Goal: Information Seeking & Learning: Learn about a topic

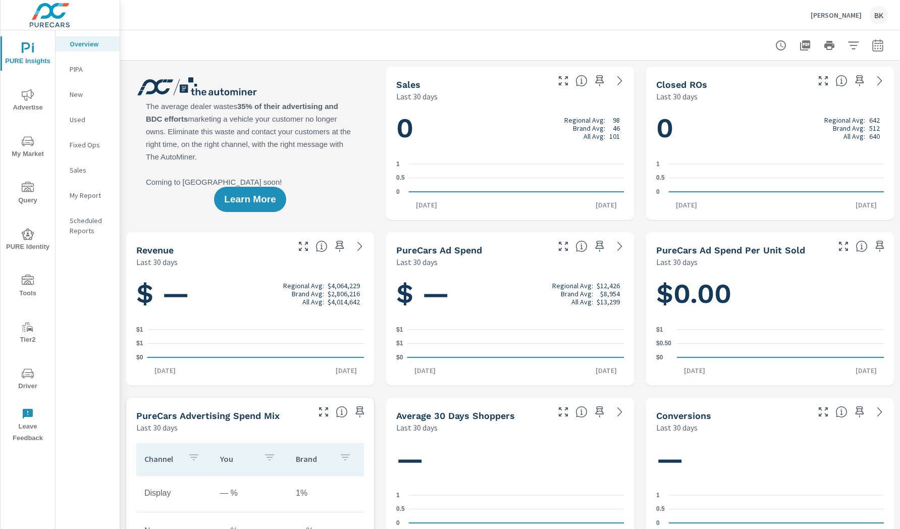
scroll to position [1, 0]
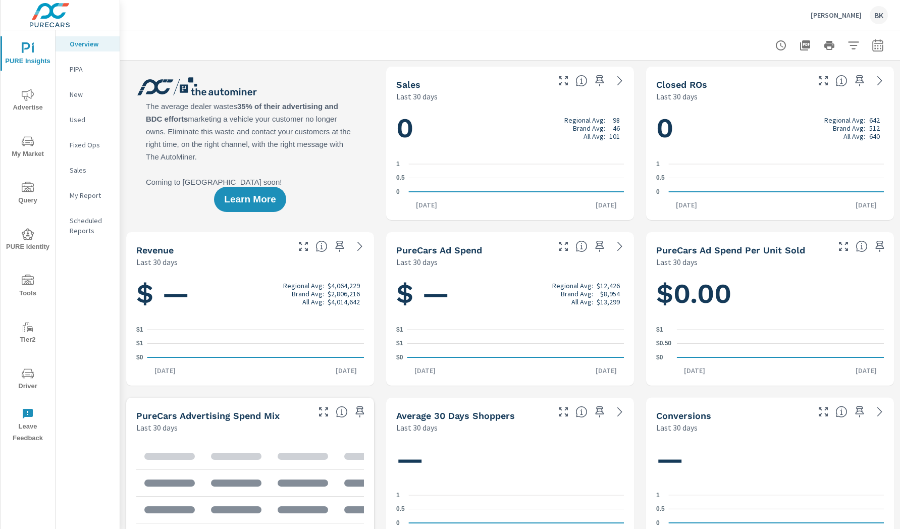
scroll to position [1, 0]
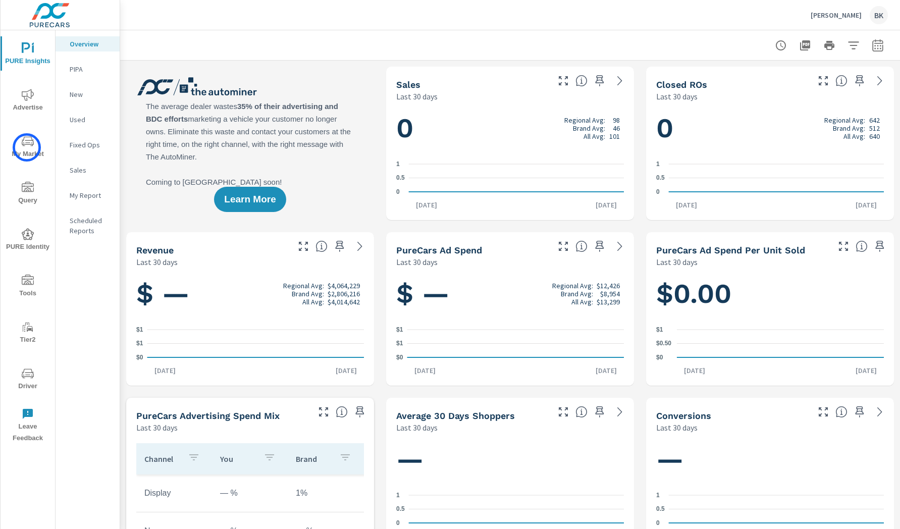
click at [27, 147] on span "My Market" at bounding box center [28, 147] width 48 height 25
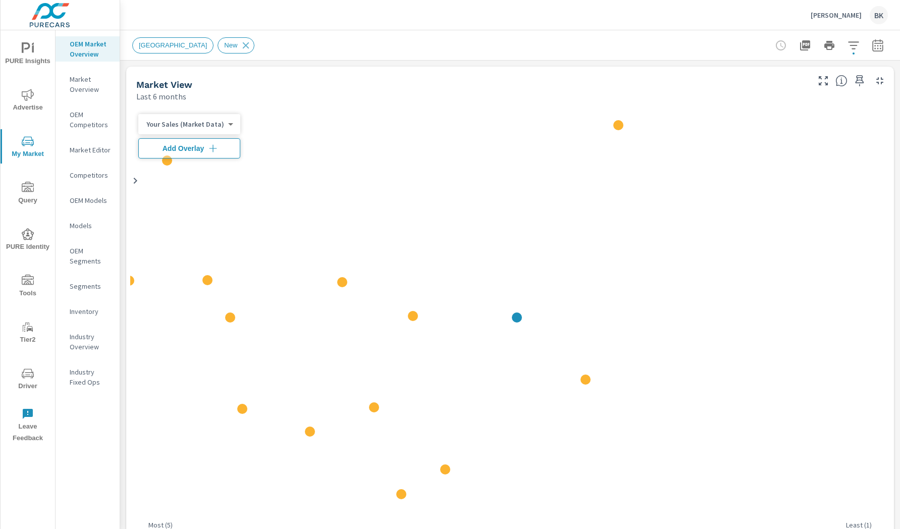
scroll to position [1, 0]
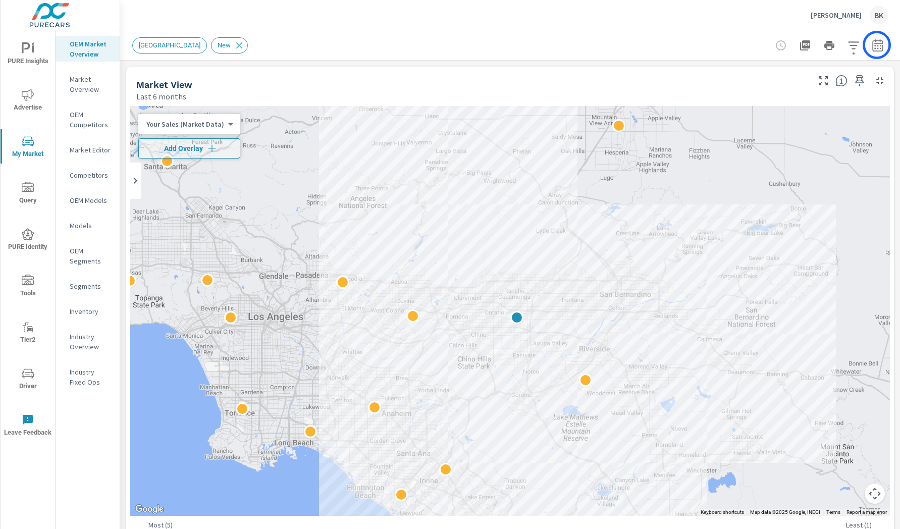
click at [876, 45] on icon "button" at bounding box center [877, 45] width 12 height 12
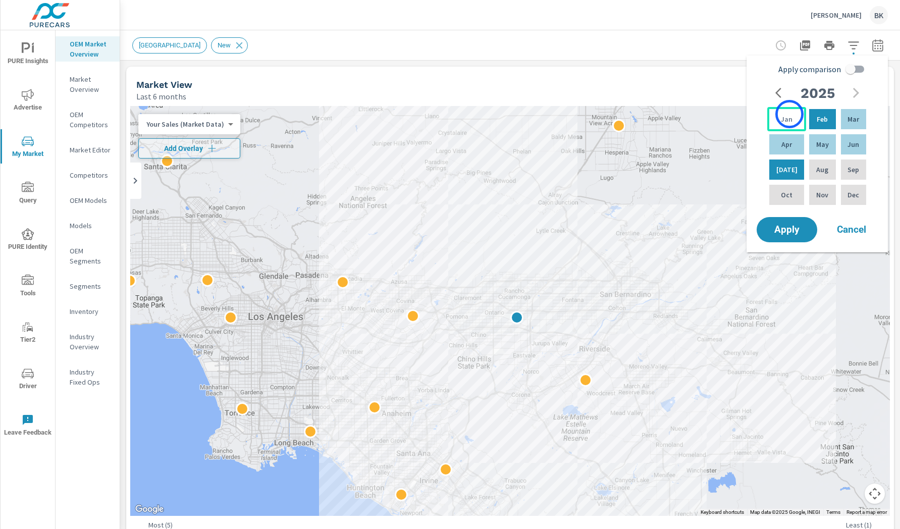
click at [789, 114] on div "Jan" at bounding box center [786, 119] width 39 height 24
click at [855, 143] on p "Jun" at bounding box center [853, 144] width 12 height 10
click at [856, 67] on input "Apply comparison" at bounding box center [850, 69] width 58 height 19
checkbox input "true"
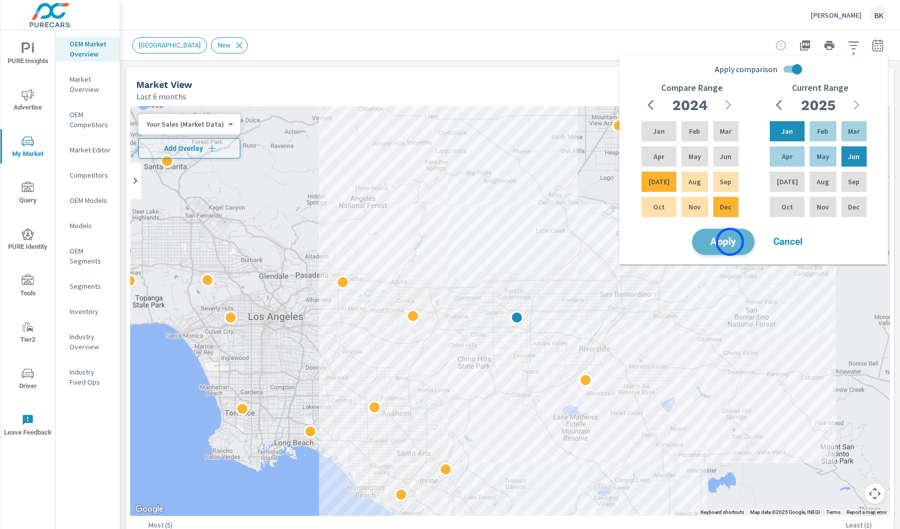
click at [730, 242] on span "Apply" at bounding box center [722, 242] width 41 height 10
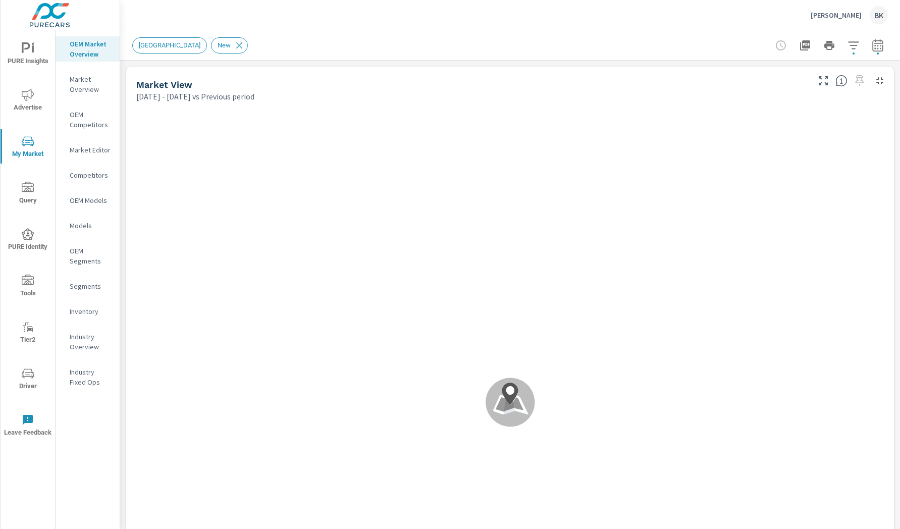
scroll to position [1, 0]
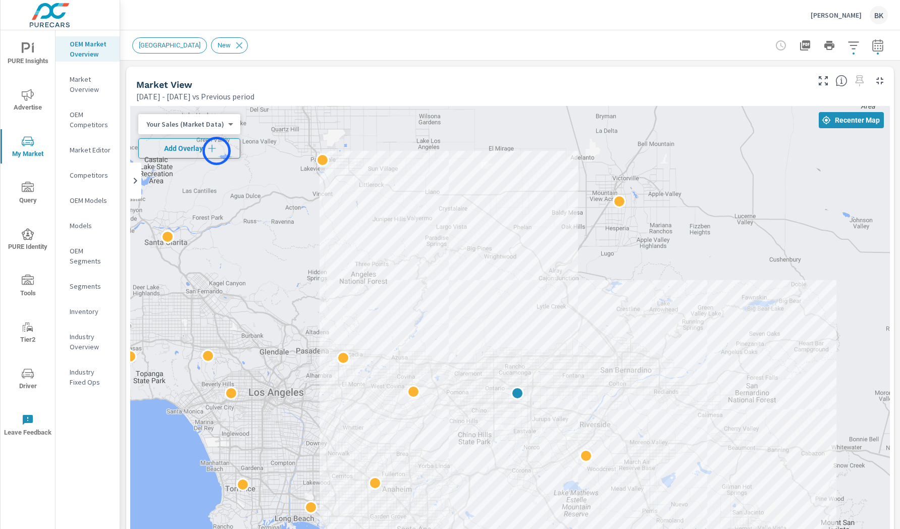
click at [213, 151] on icon "button" at bounding box center [212, 148] width 10 height 10
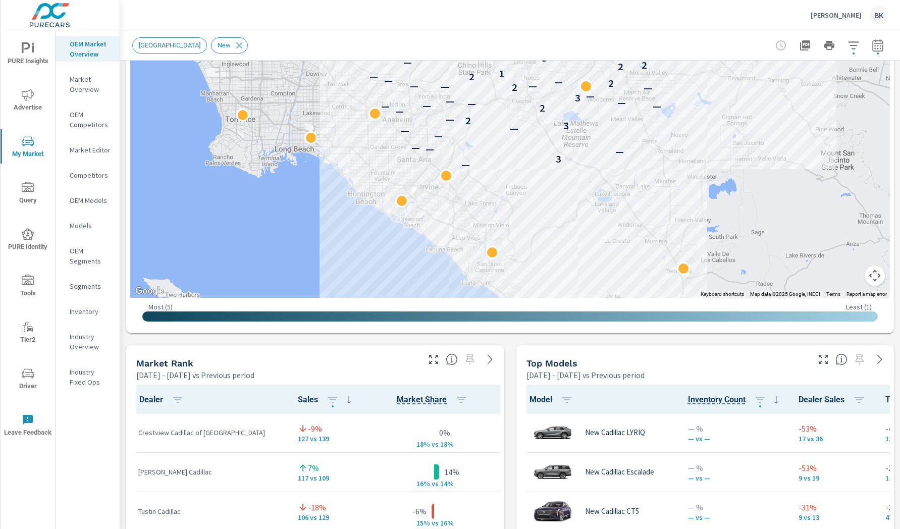
scroll to position [257, 0]
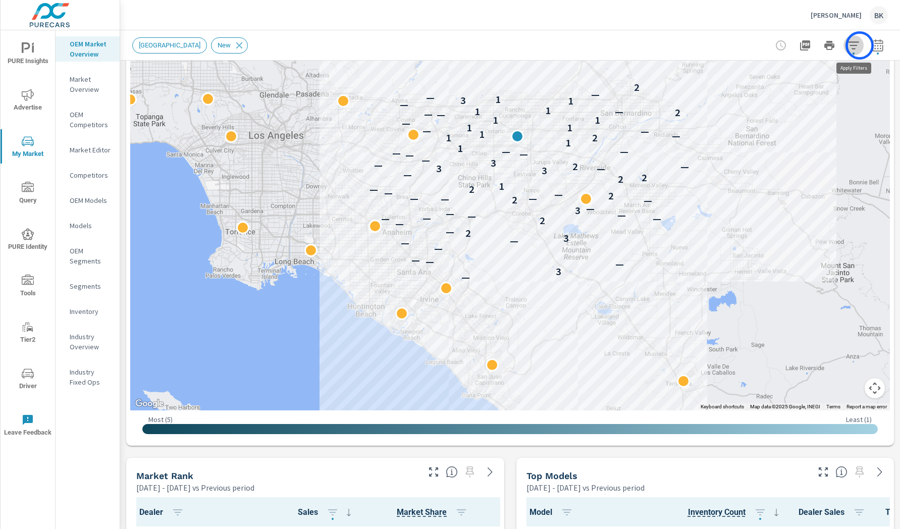
click at [859, 45] on button "button" at bounding box center [853, 45] width 20 height 20
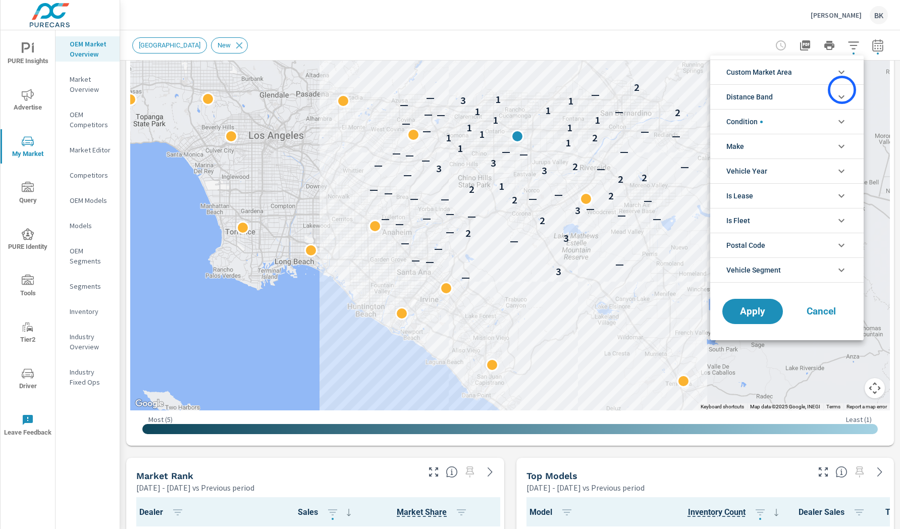
click at [842, 90] on li "Distance Band" at bounding box center [786, 96] width 153 height 25
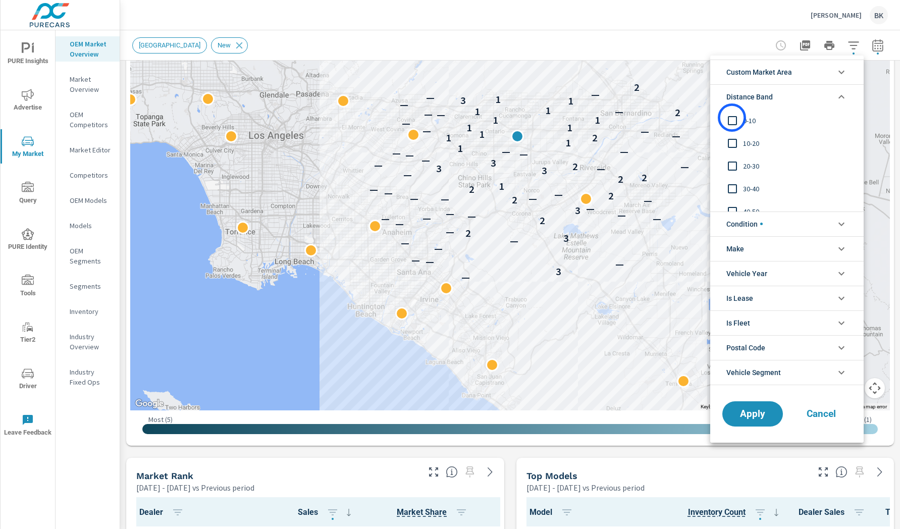
click at [732, 118] on input "filter options" at bounding box center [732, 120] width 21 height 21
click at [837, 74] on icon "filter options" at bounding box center [841, 72] width 12 height 12
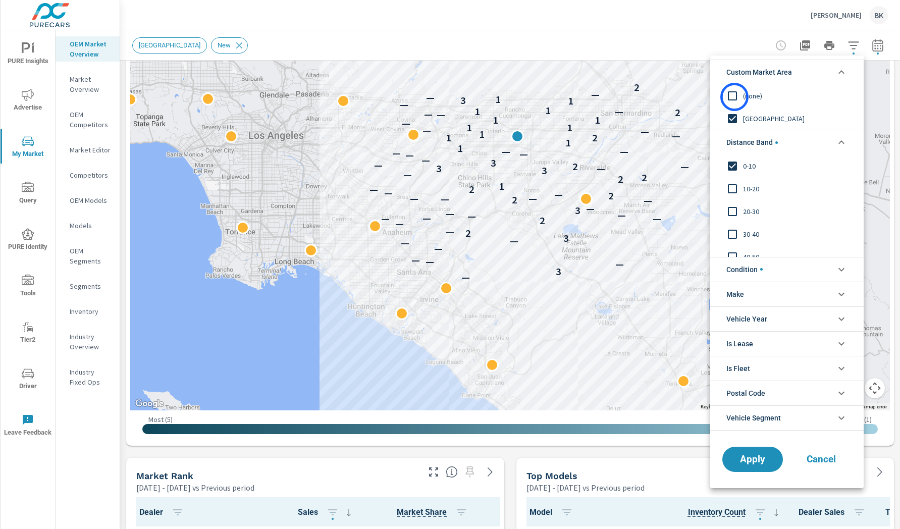
click at [734, 97] on input "filter options" at bounding box center [732, 95] width 21 height 21
click at [757, 463] on span "Apply" at bounding box center [752, 459] width 41 height 10
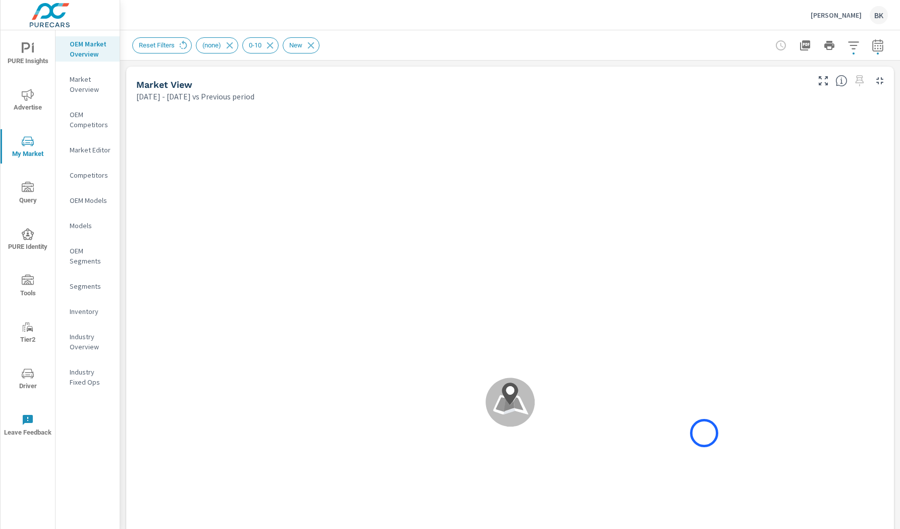
scroll to position [1, 0]
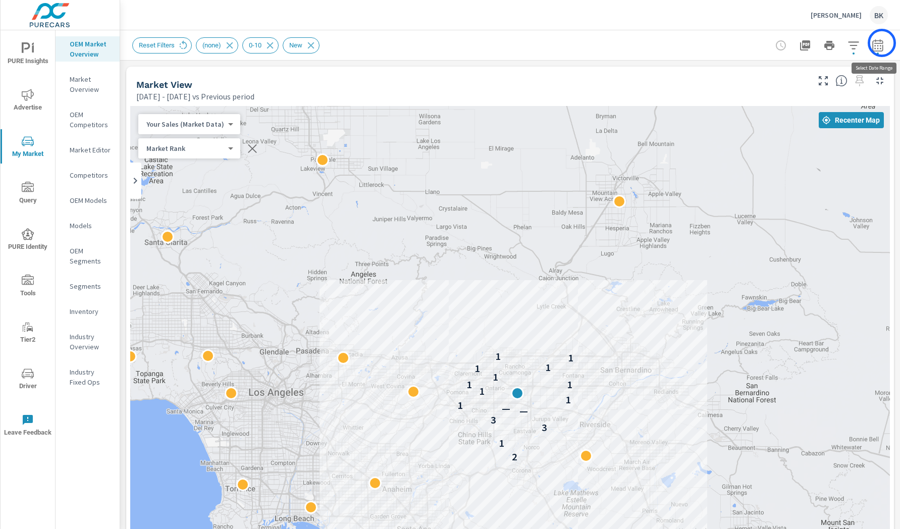
click at [878, 44] on icon "button" at bounding box center [877, 45] width 12 height 12
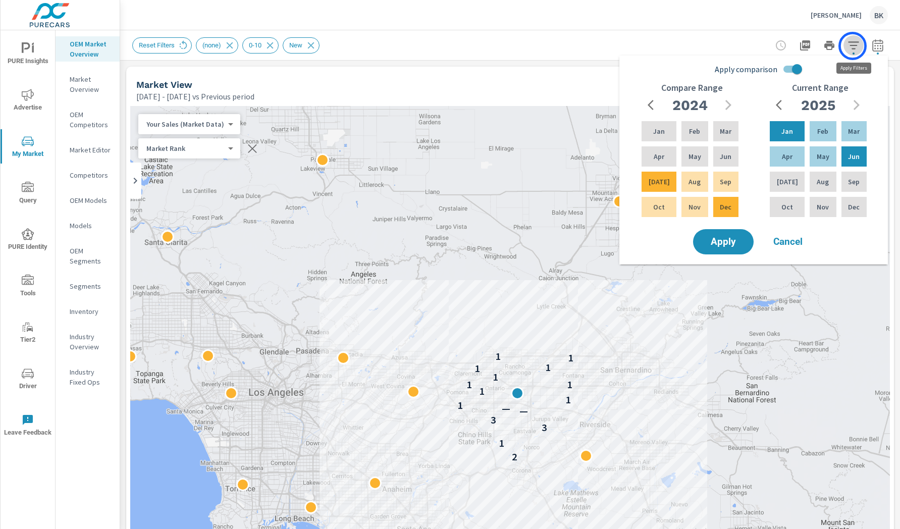
click at [852, 46] on icon "button" at bounding box center [853, 45] width 12 height 12
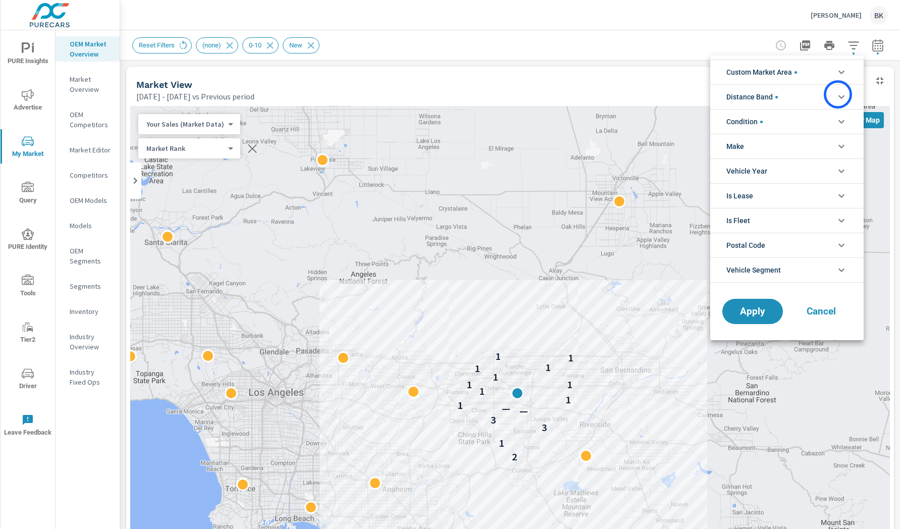
click at [838, 94] on icon "filter options" at bounding box center [841, 97] width 12 height 12
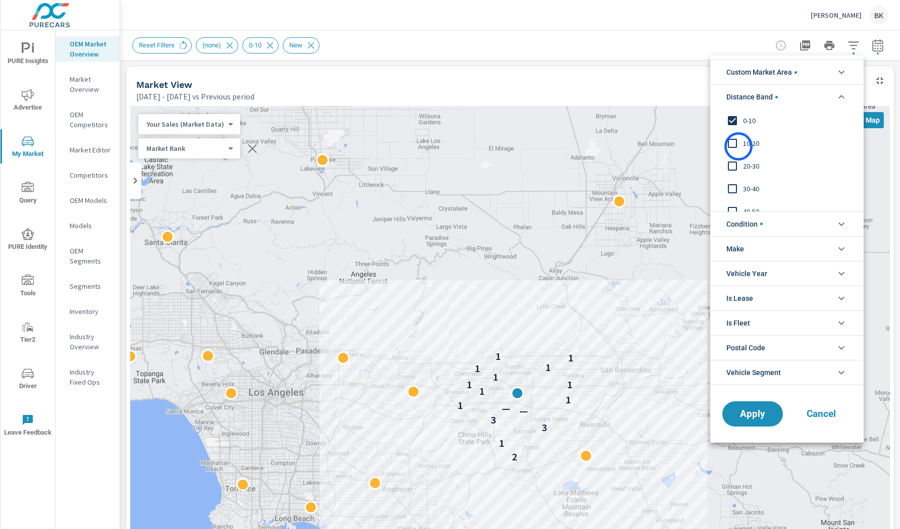
click at [738, 146] on input "filter options" at bounding box center [732, 143] width 21 height 21
click at [740, 417] on span "Apply" at bounding box center [752, 414] width 41 height 10
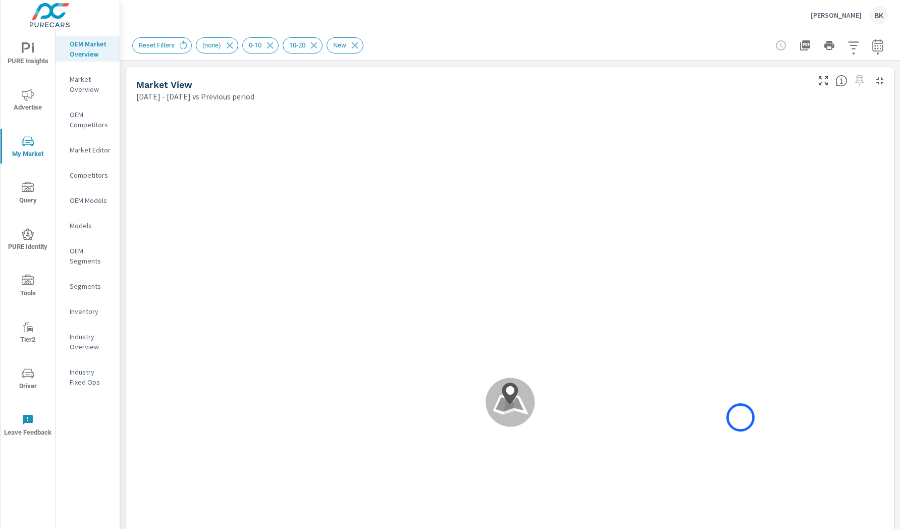
scroll to position [1, 0]
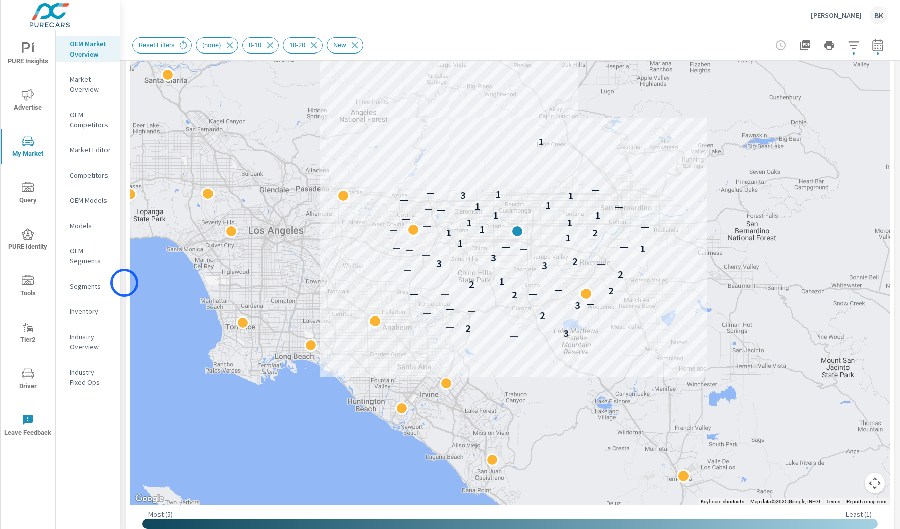
scroll to position [141, 0]
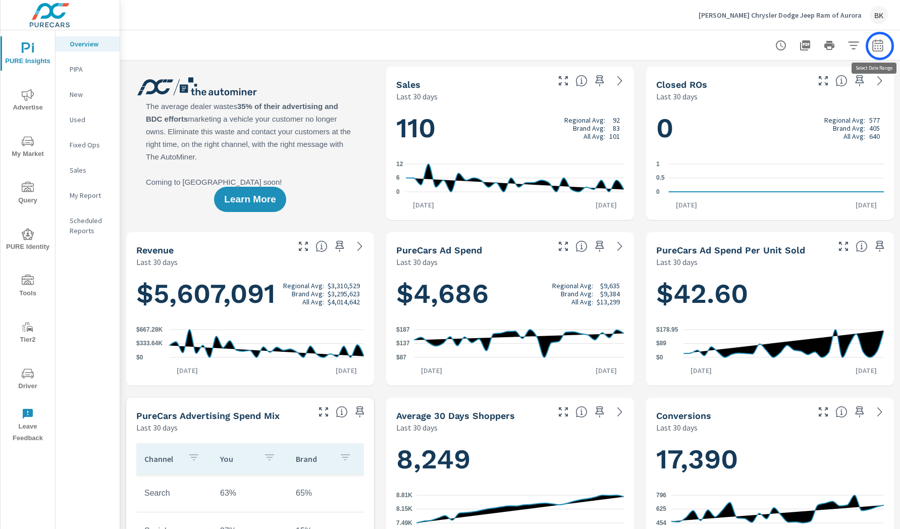
click at [879, 44] on icon "button" at bounding box center [877, 45] width 12 height 12
select select "Last 30 days"
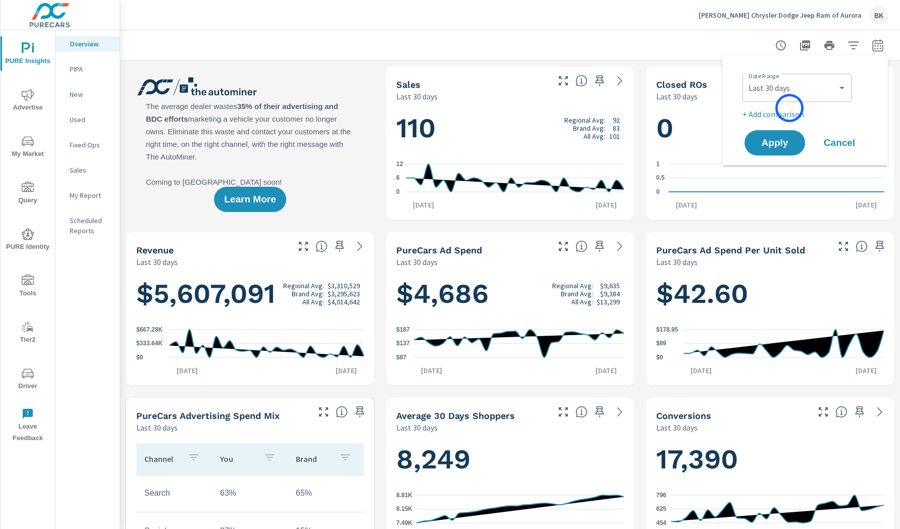
click at [789, 108] on p "+ Add comparison" at bounding box center [806, 114] width 129 height 12
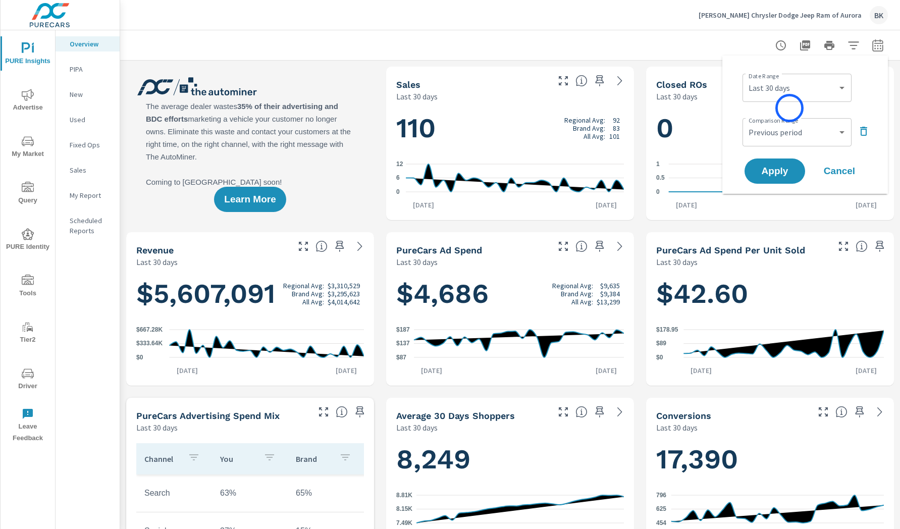
scroll to position [355, 0]
click at [786, 130] on select "Custom Previous period Previous month Previous year" at bounding box center [796, 132] width 101 height 20
click at [792, 124] on select "Custom Previous period Previous month Previous year" at bounding box center [796, 132] width 101 height 20
select select "Previous period"
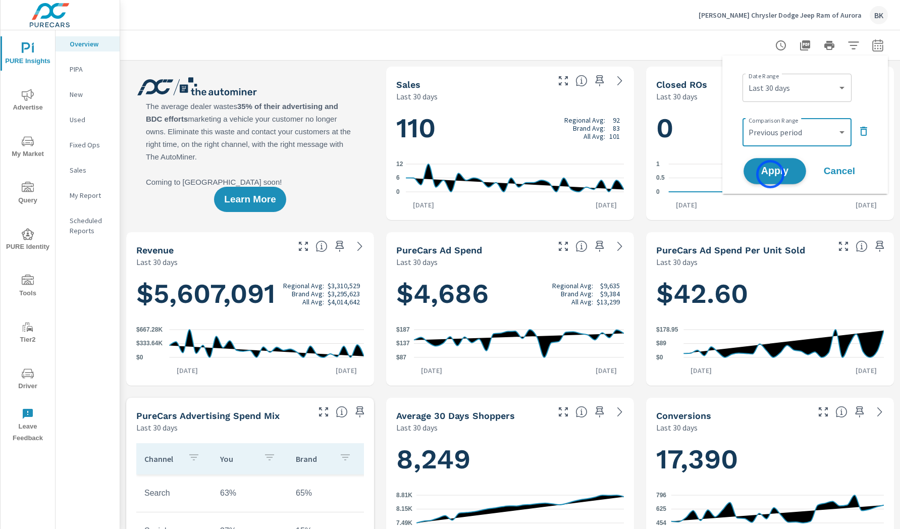
click at [770, 174] on span "Apply" at bounding box center [774, 172] width 41 height 10
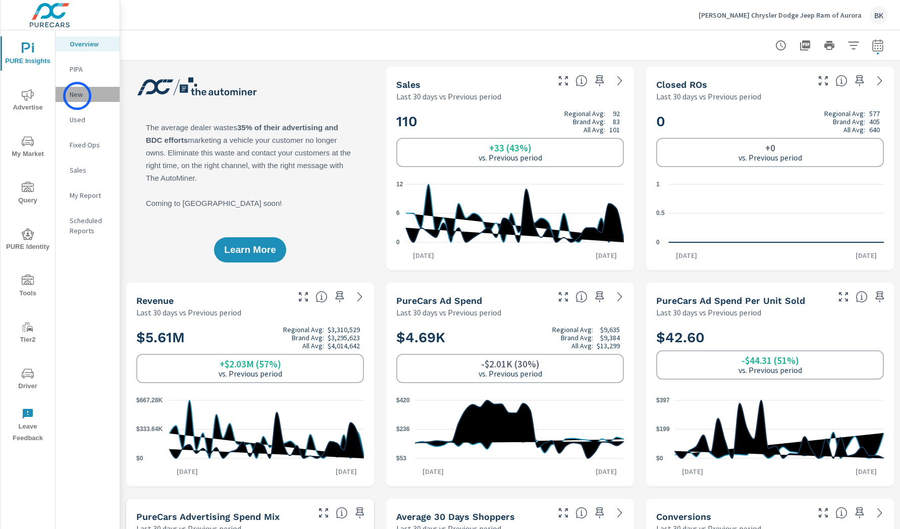
click at [77, 96] on p "New" at bounding box center [91, 94] width 42 height 10
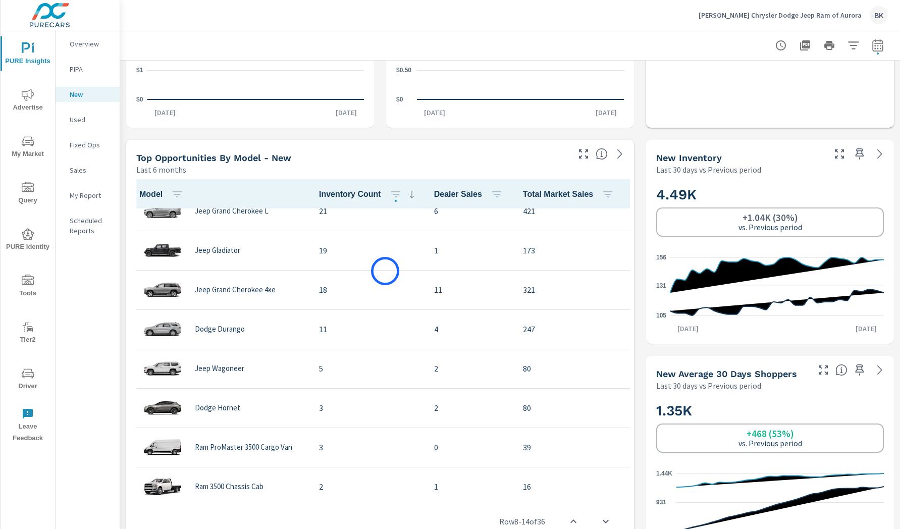
scroll to position [353, 0]
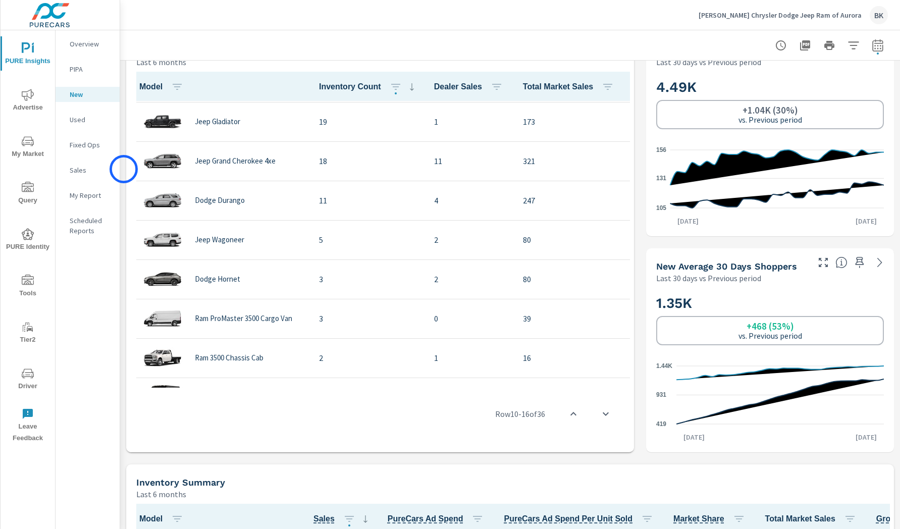
scroll to position [463, 0]
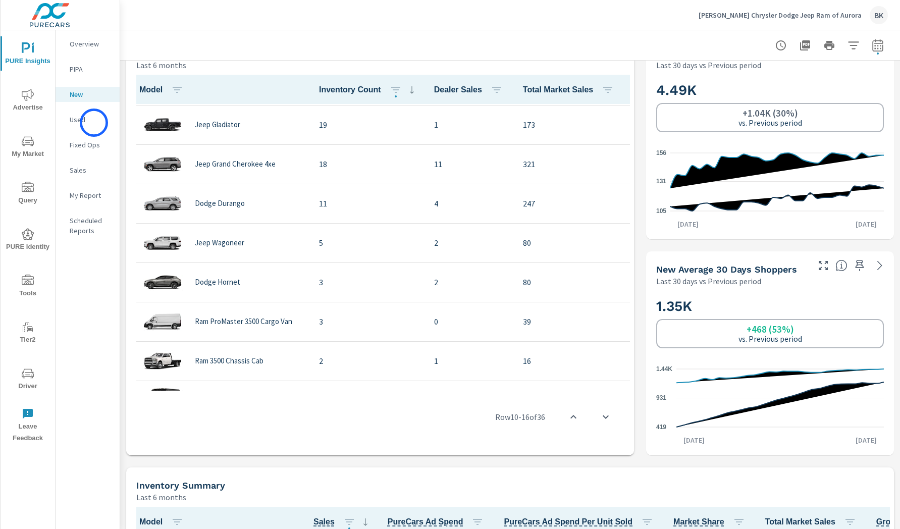
click at [93, 121] on p "Used" at bounding box center [91, 120] width 42 height 10
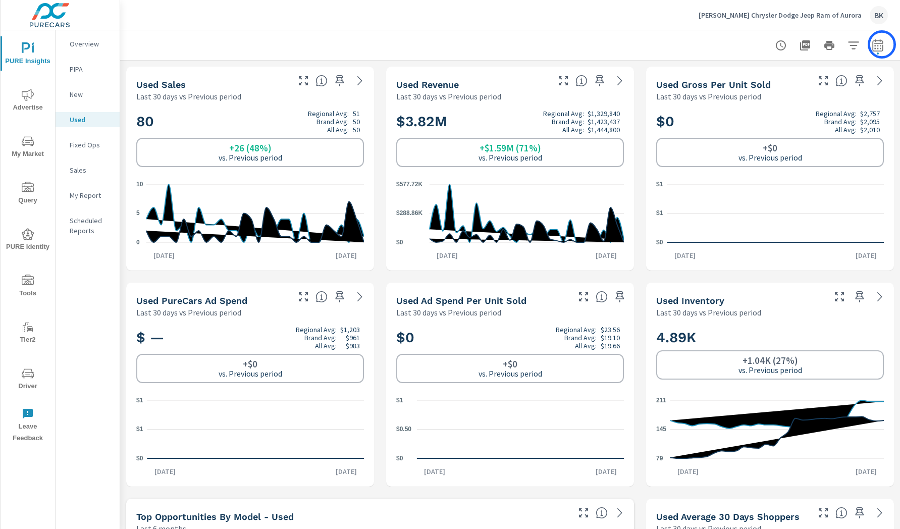
click at [881, 44] on icon "button" at bounding box center [877, 45] width 12 height 12
select select "Last 30 days"
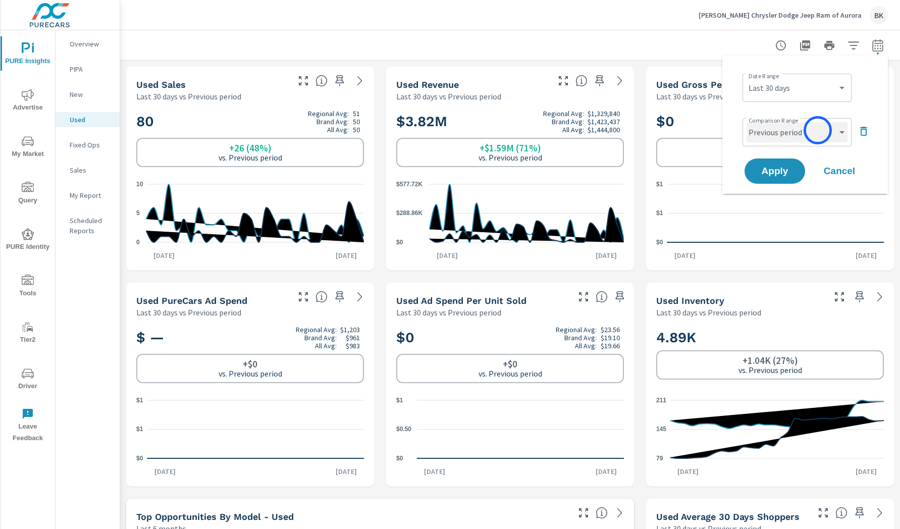
click at [816, 133] on select "Custom Previous period Previous month Previous year" at bounding box center [796, 132] width 101 height 20
select select "Previous year"
click at [782, 172] on span "Apply" at bounding box center [774, 172] width 41 height 10
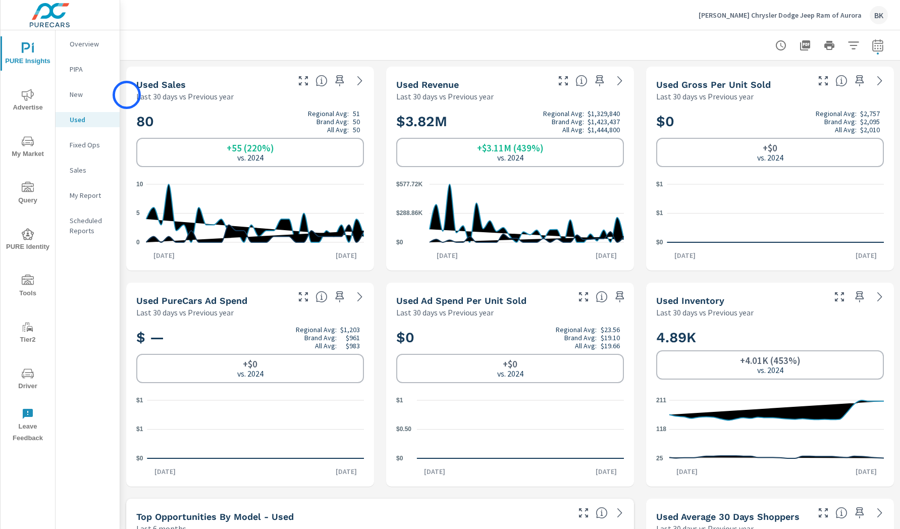
scroll to position [1, 0]
click at [89, 97] on p "New" at bounding box center [91, 94] width 42 height 10
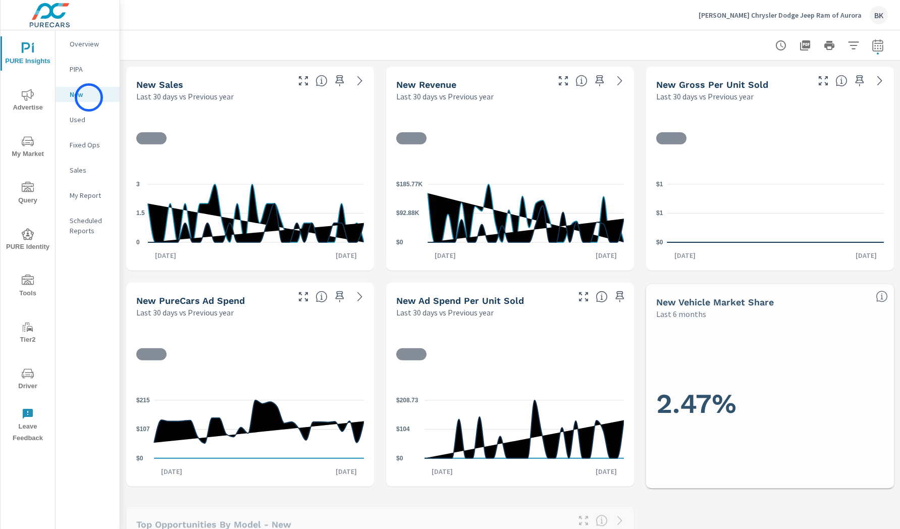
scroll to position [1, 0]
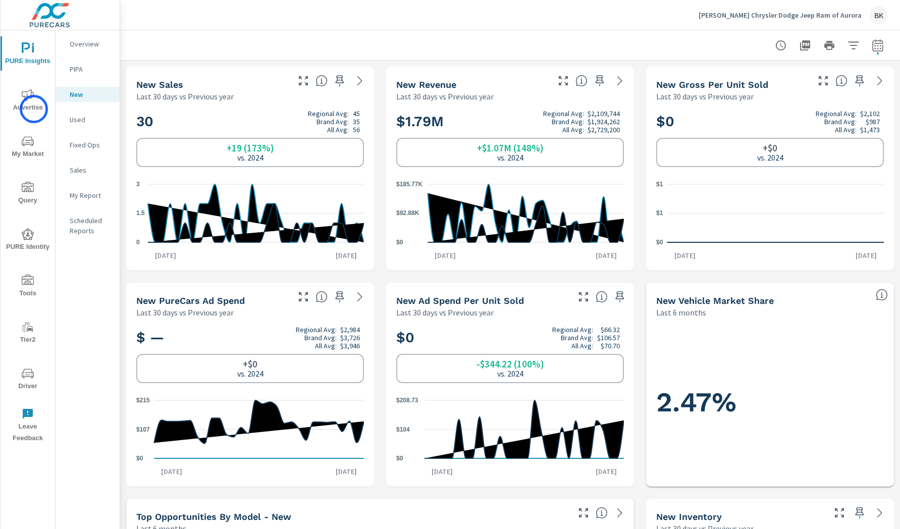
click at [34, 109] on span "Advertise" at bounding box center [28, 101] width 48 height 25
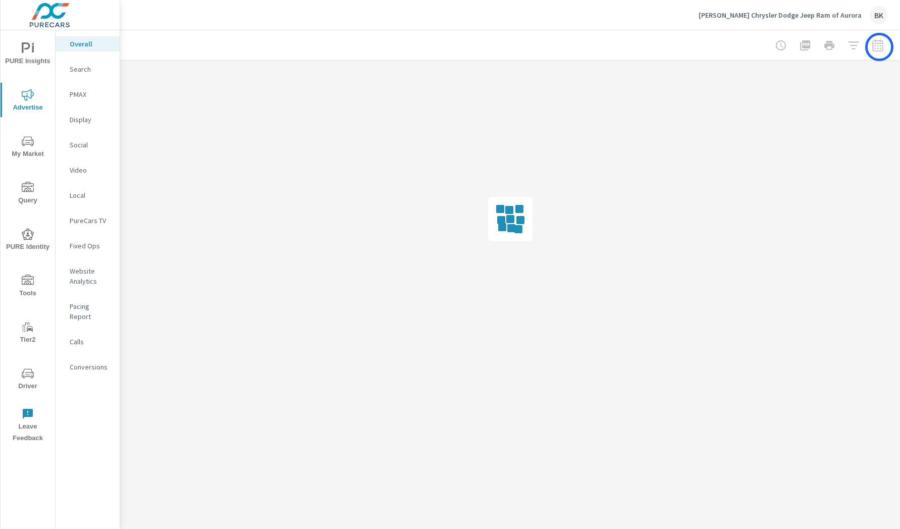
click at [879, 47] on div at bounding box center [828, 45] width 117 height 20
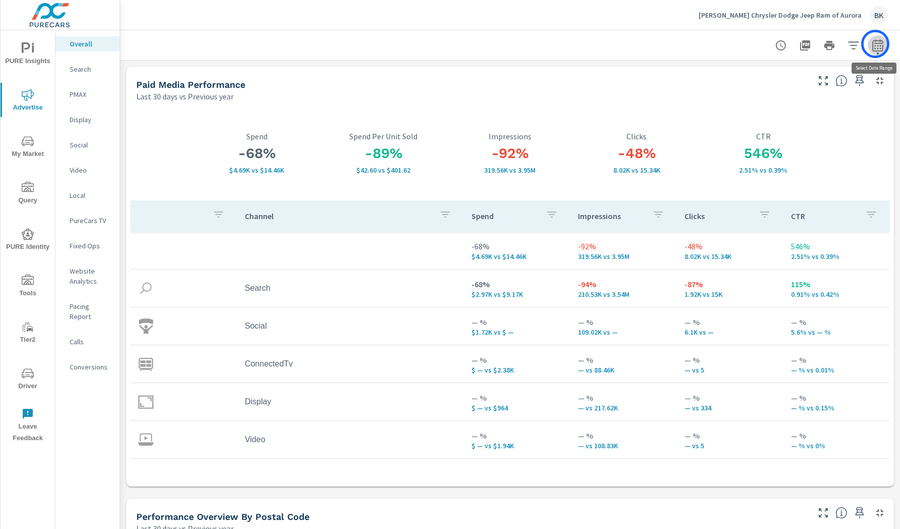
click at [875, 44] on icon "button" at bounding box center [877, 45] width 12 height 12
select select "Last 30 days"
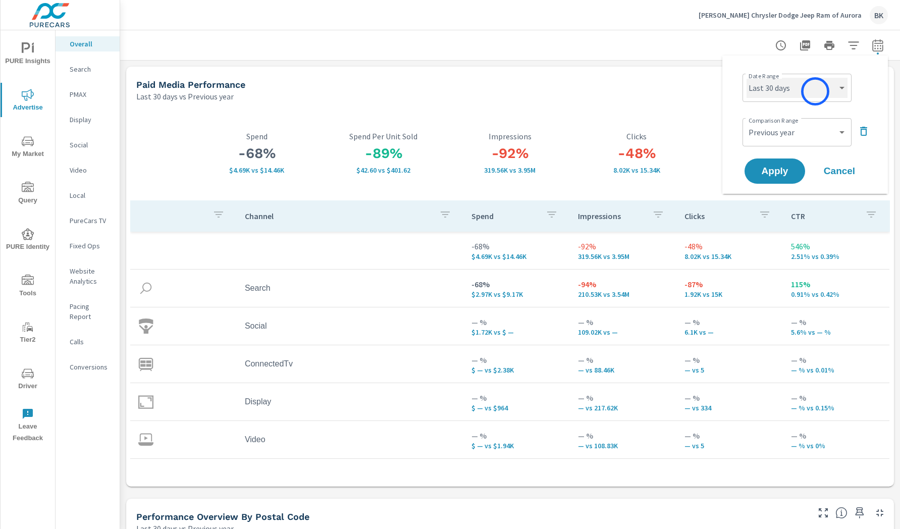
click at [815, 91] on select "Custom Yesterday Last week Last 7 days Last 14 days Last 30 days Last 45 days L…" at bounding box center [796, 88] width 101 height 20
click at [803, 130] on select "Custom Previous period Previous month Previous year" at bounding box center [796, 132] width 101 height 20
click at [793, 134] on select "Custom Previous period Previous month Previous year" at bounding box center [796, 132] width 101 height 20
select select "Previous period"
click at [766, 175] on span "Apply" at bounding box center [774, 172] width 41 height 10
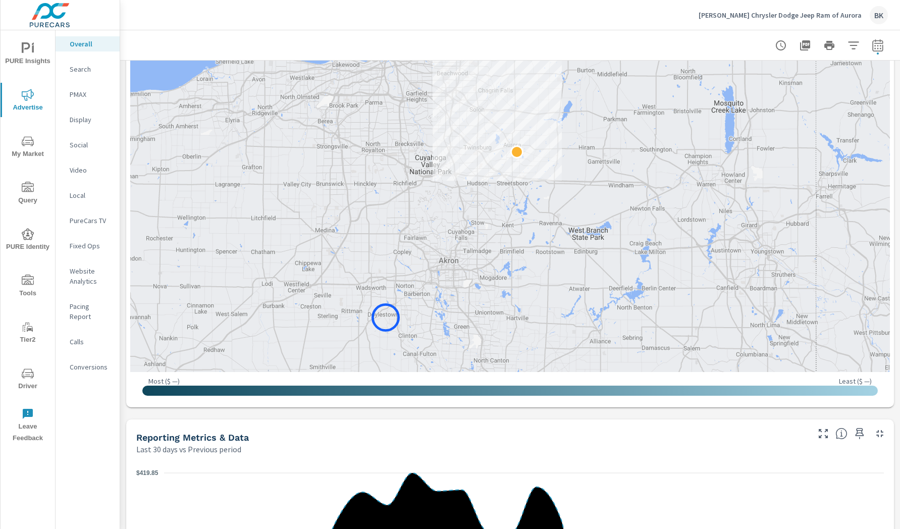
scroll to position [640, 0]
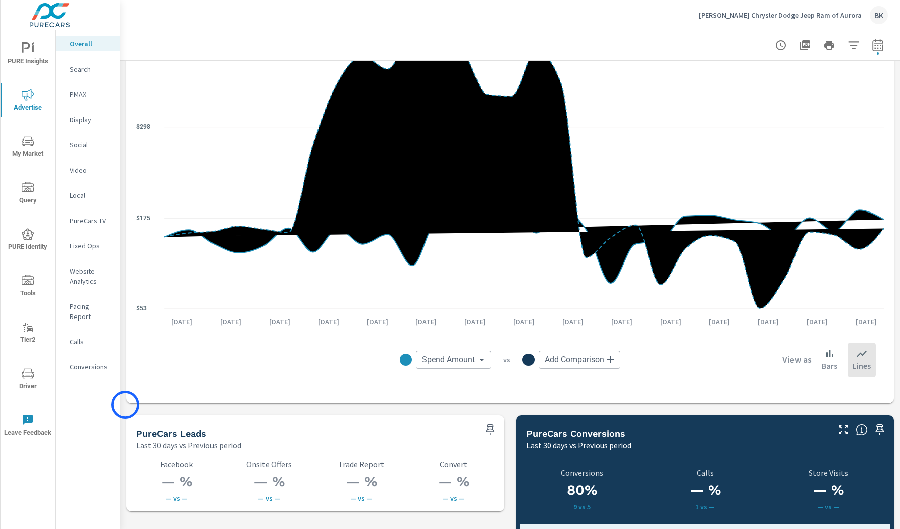
scroll to position [998, 0]
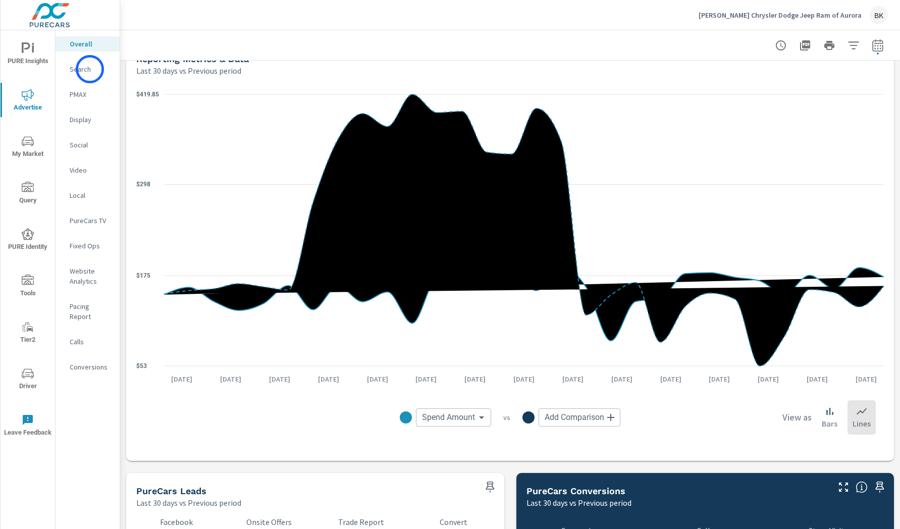
click at [90, 69] on p "Search" at bounding box center [91, 69] width 42 height 10
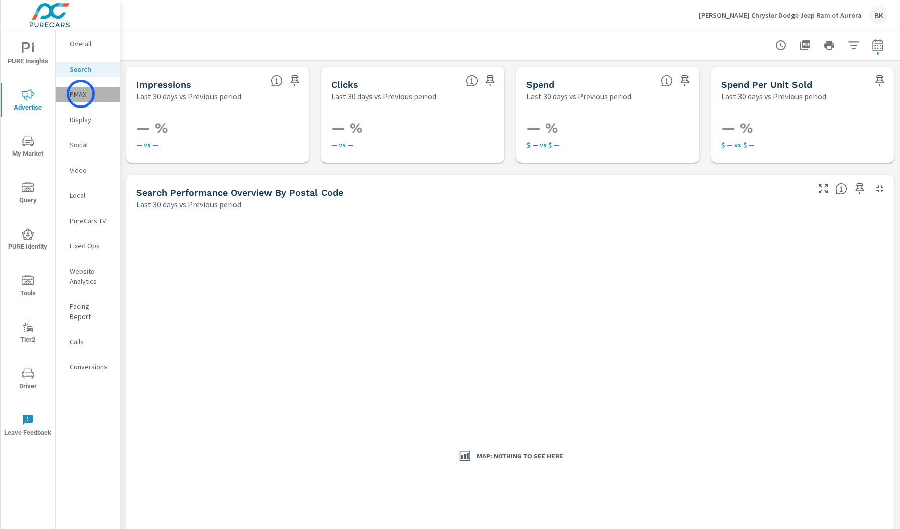
click at [81, 94] on p "PMAX" at bounding box center [91, 94] width 42 height 10
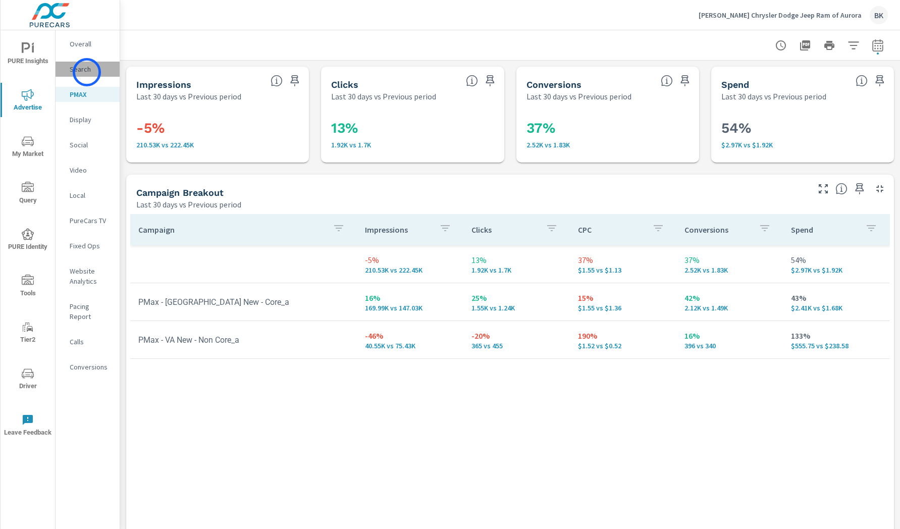
click at [87, 72] on p "Search" at bounding box center [91, 69] width 42 height 10
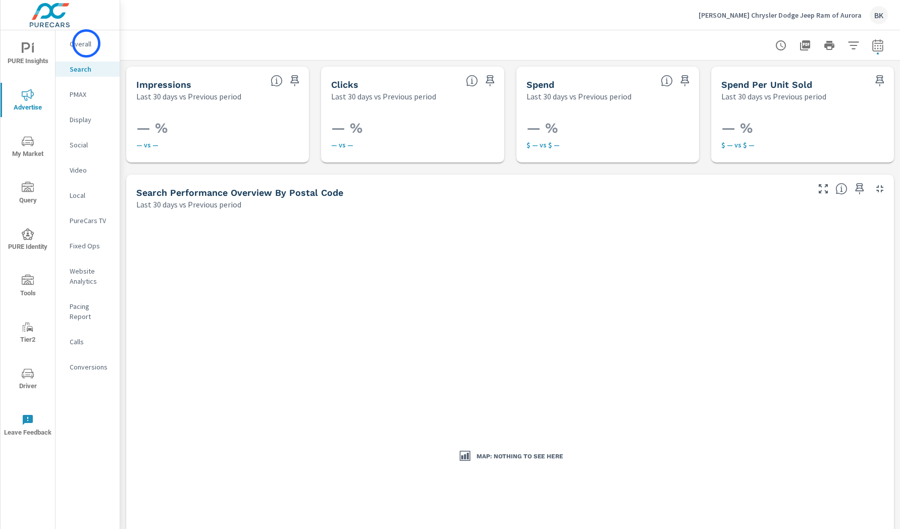
click at [86, 43] on p "Overall" at bounding box center [91, 44] width 42 height 10
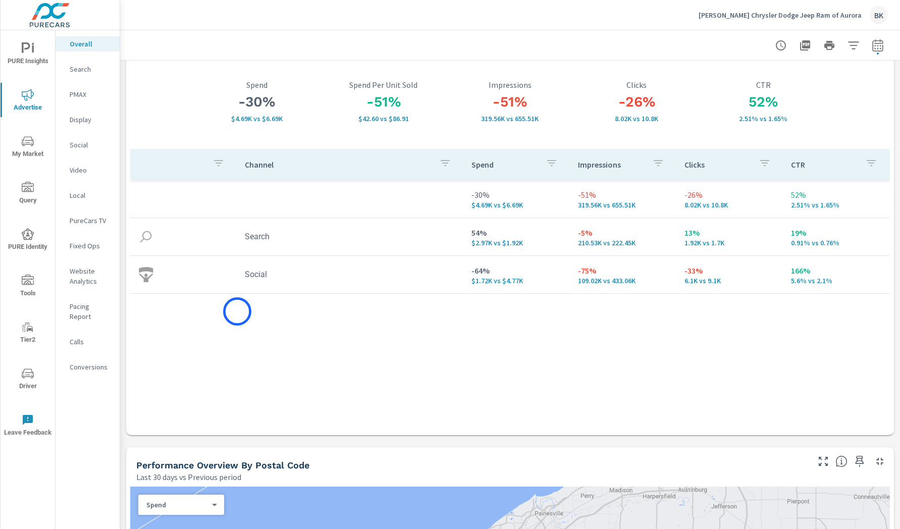
scroll to position [63, 0]
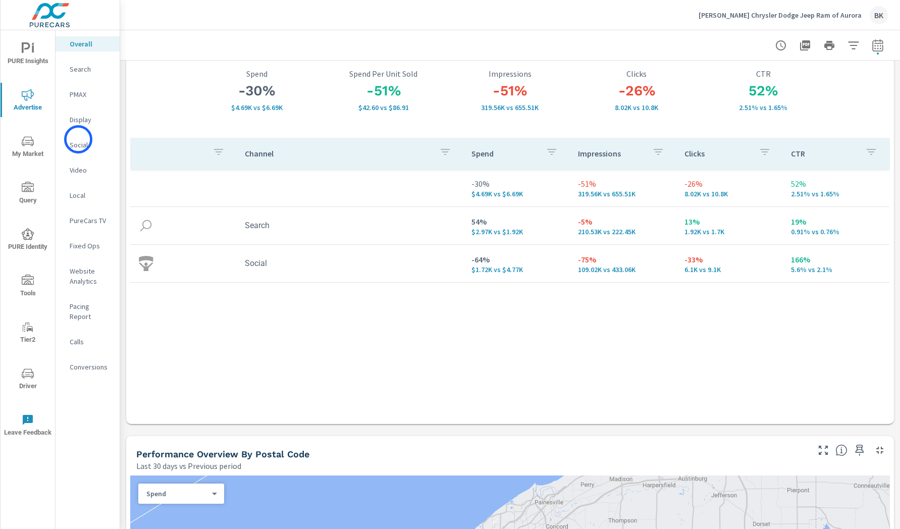
click at [78, 140] on p "Social" at bounding box center [91, 145] width 42 height 10
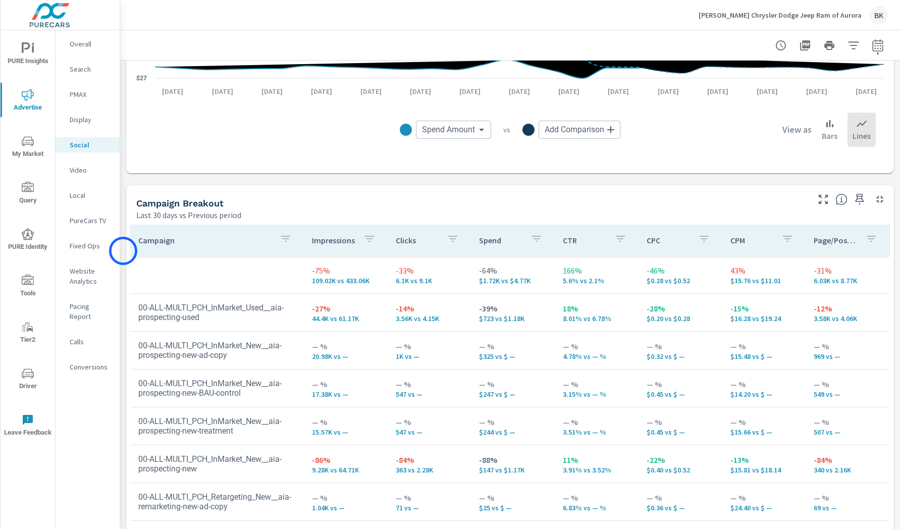
scroll to position [396, 0]
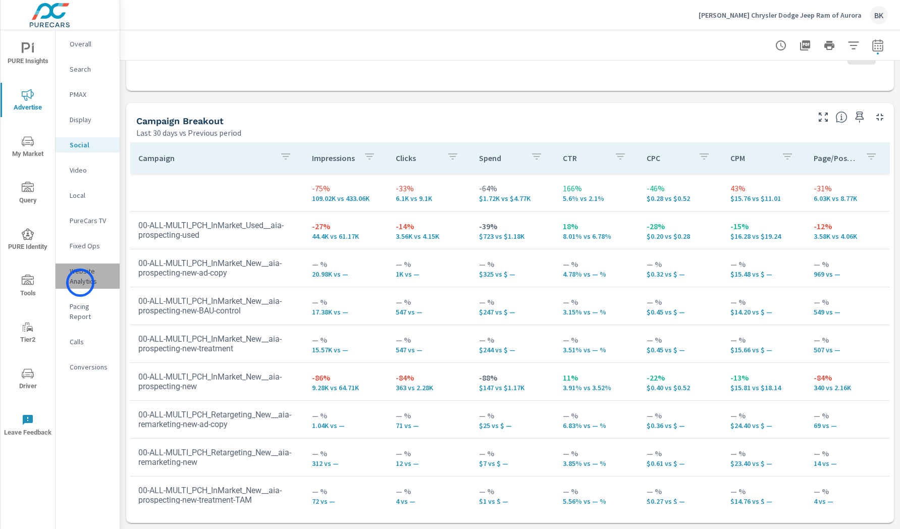
click at [80, 283] on p "Website Analytics" at bounding box center [91, 276] width 42 height 20
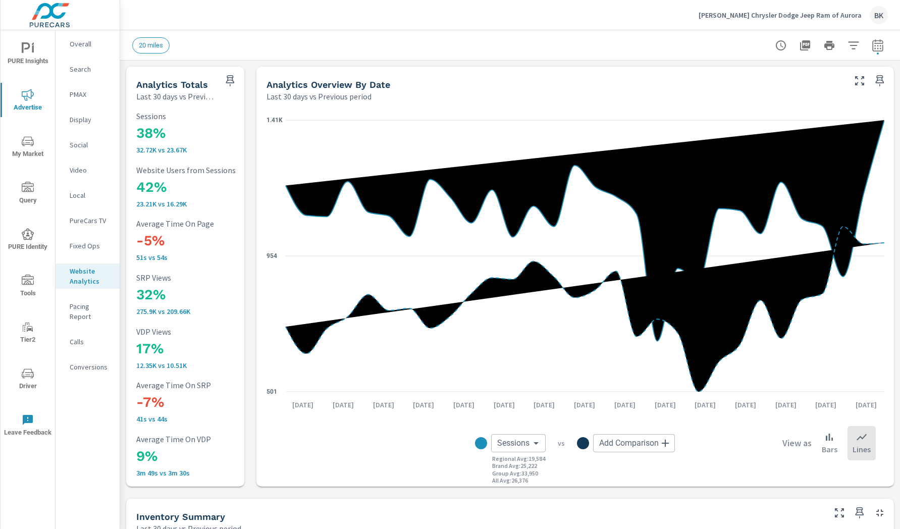
scroll to position [119, 0]
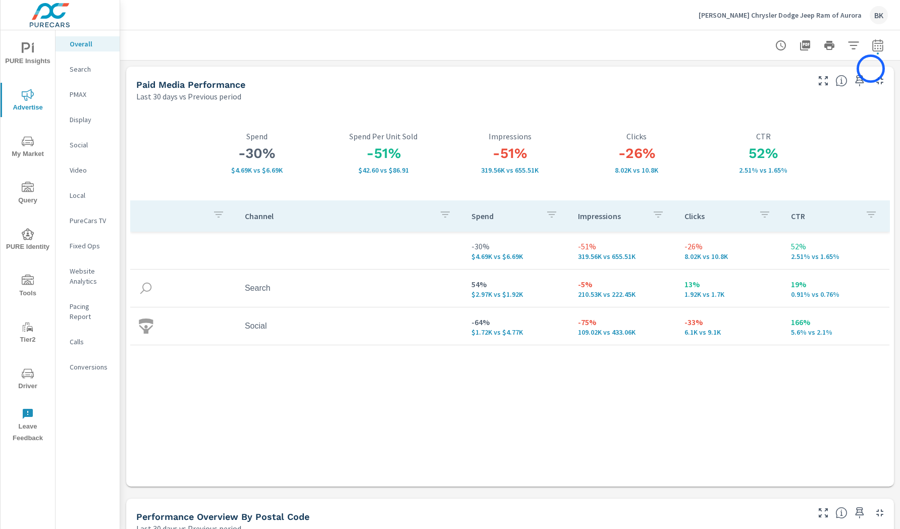
scroll to position [6, 0]
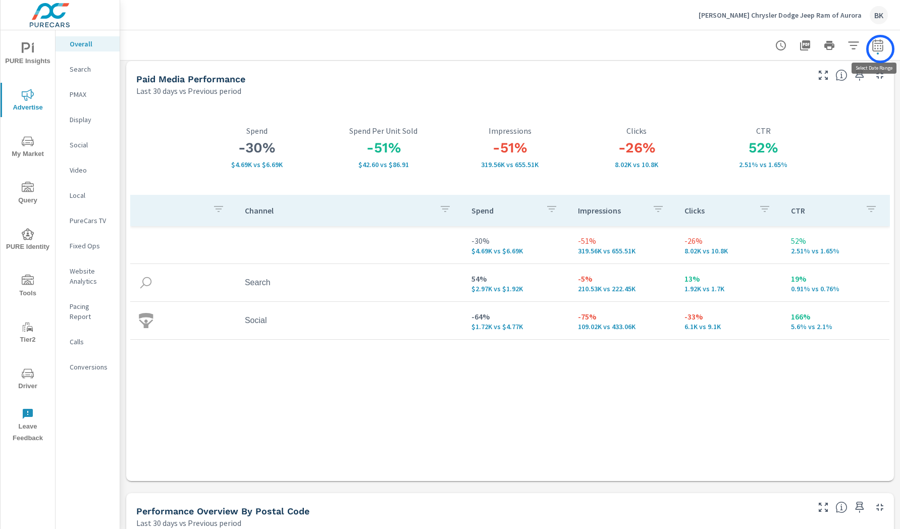
click at [880, 49] on icon "button" at bounding box center [877, 45] width 12 height 12
select select "Last 30 days"
select select "Previous period"
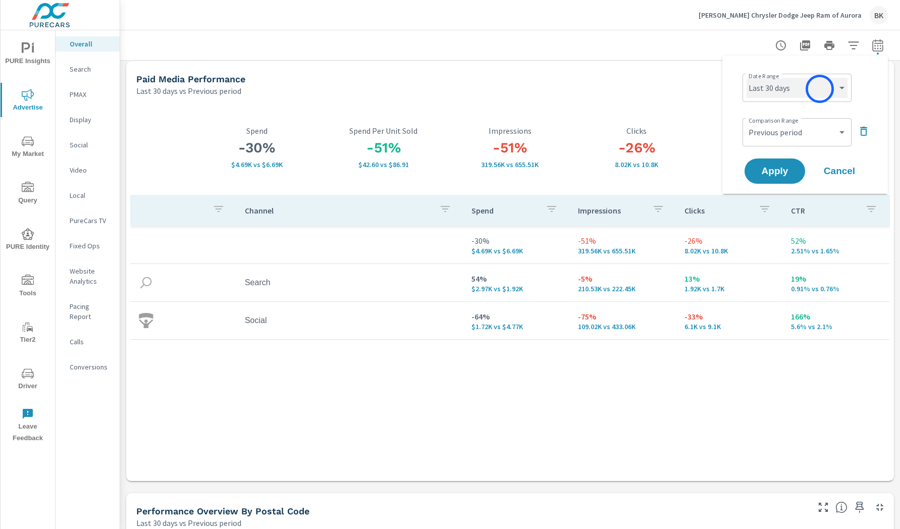
click at [816, 83] on select "Custom Yesterday Last week Last 7 days Last 14 days Last 30 days Last 45 days L…" at bounding box center [796, 88] width 101 height 20
select select "Month to date"
click at [792, 130] on select "Custom Previous period Previous month Previous year" at bounding box center [796, 132] width 101 height 20
select select "Previous month"
click at [783, 171] on span "Apply" at bounding box center [774, 172] width 41 height 10
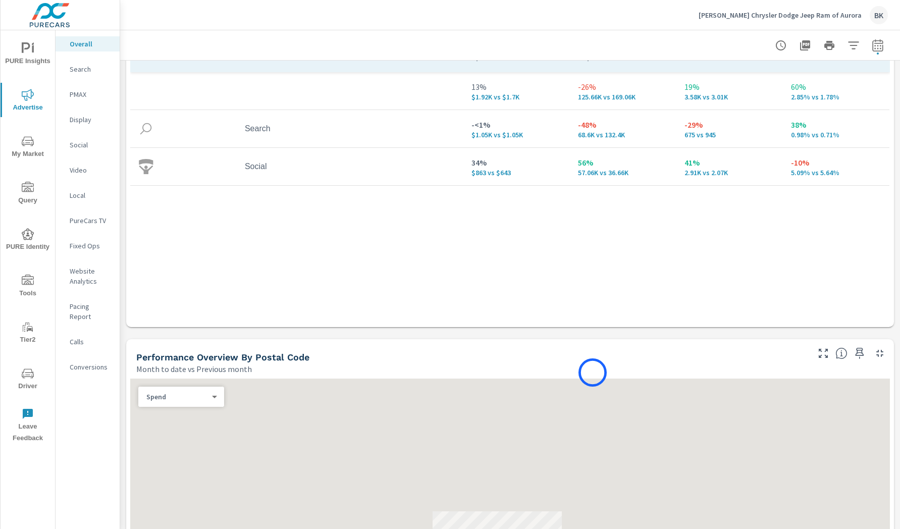
scroll to position [207, 0]
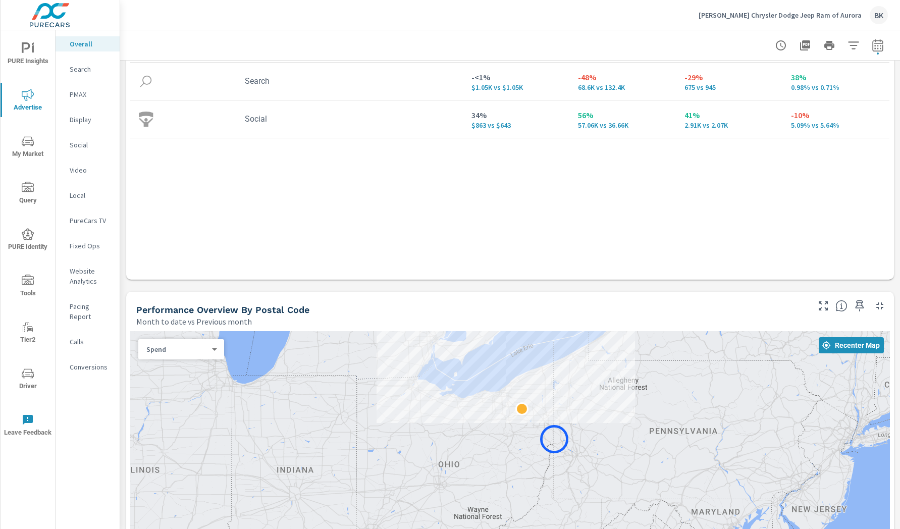
drag, startPoint x: 534, startPoint y: 377, endPoint x: 554, endPoint y: 439, distance: 65.6
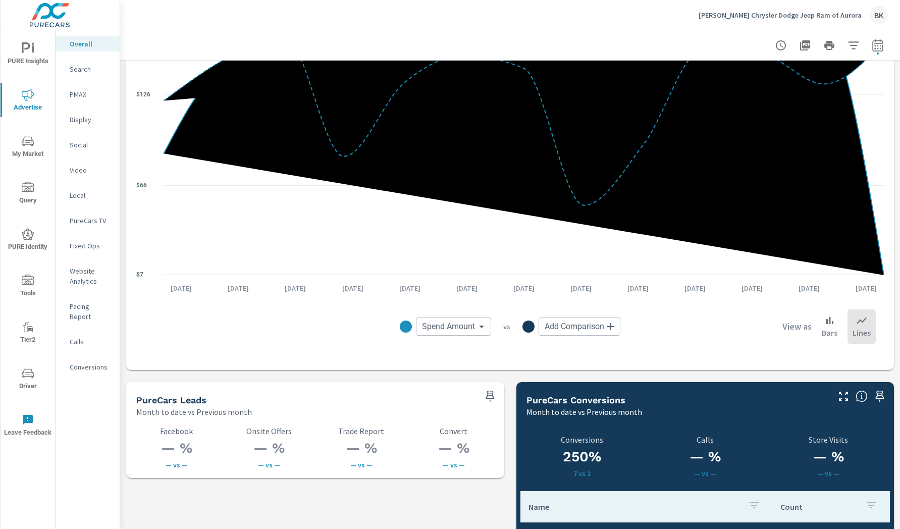
scroll to position [1156, 0]
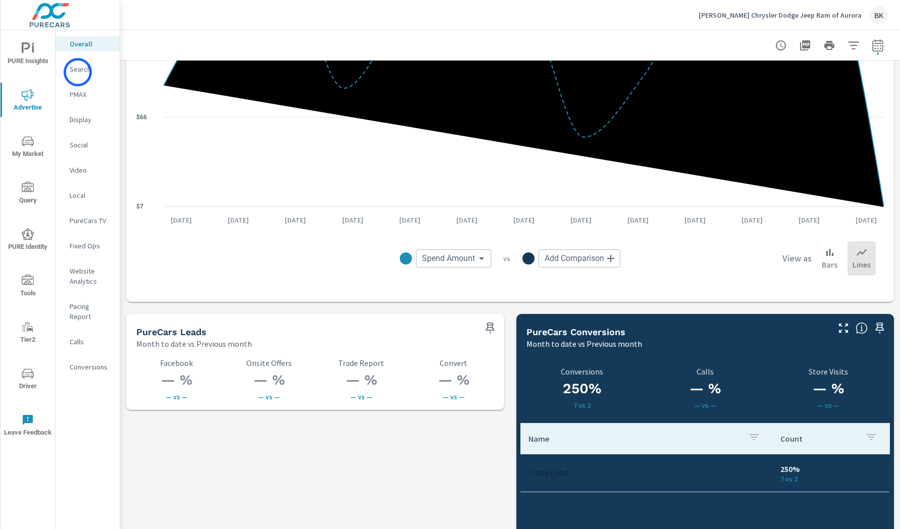
click at [78, 72] on p "Search" at bounding box center [91, 69] width 42 height 10
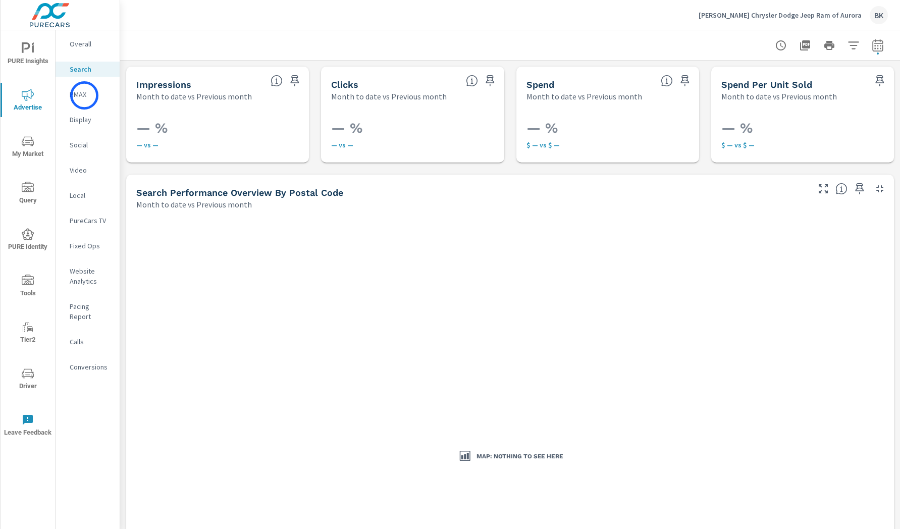
click at [84, 95] on p "PMAX" at bounding box center [91, 94] width 42 height 10
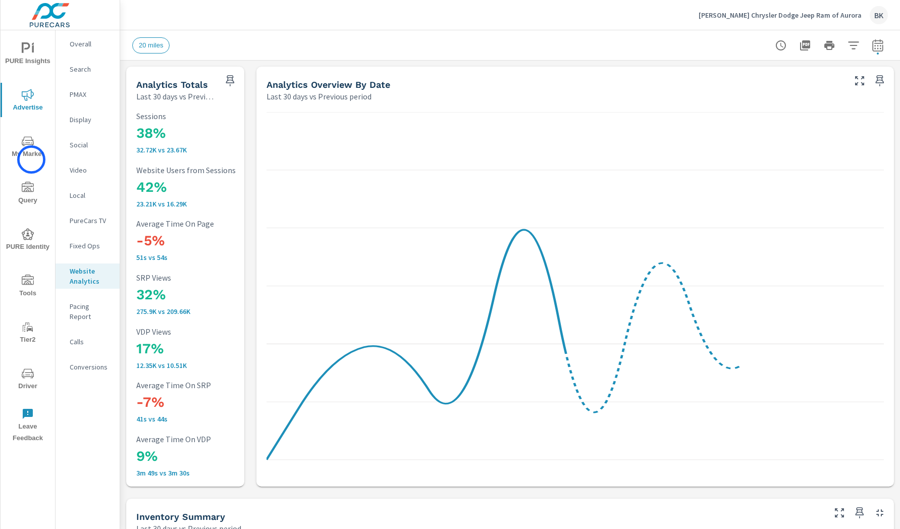
click at [31, 159] on button "My Market" at bounding box center [28, 146] width 54 height 34
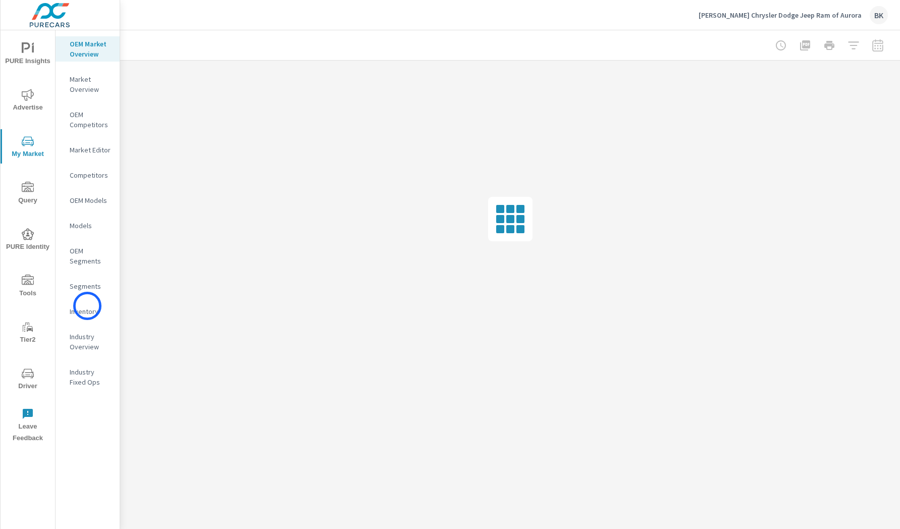
click at [87, 306] on p "Inventory" at bounding box center [91, 311] width 42 height 10
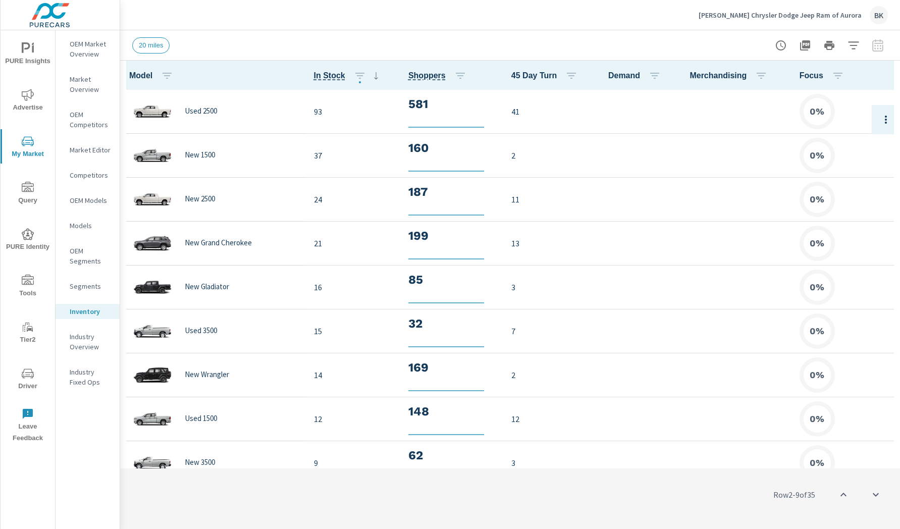
scroll to position [44, 0]
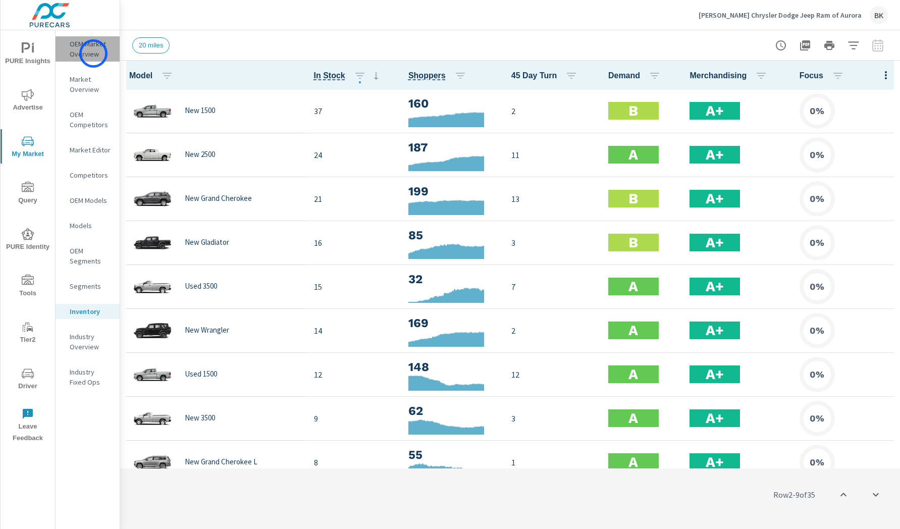
click at [93, 53] on p "OEM Market Overview" at bounding box center [91, 49] width 42 height 20
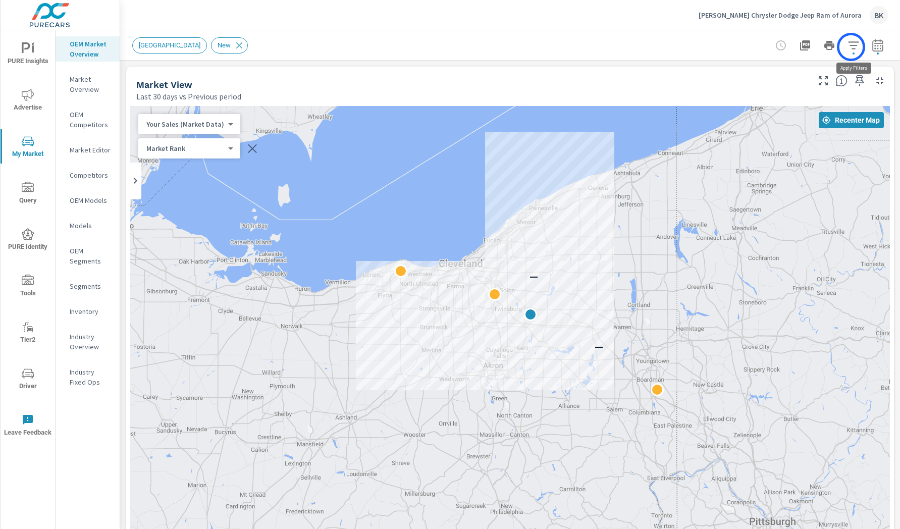
click at [851, 47] on icon "button" at bounding box center [853, 45] width 12 height 12
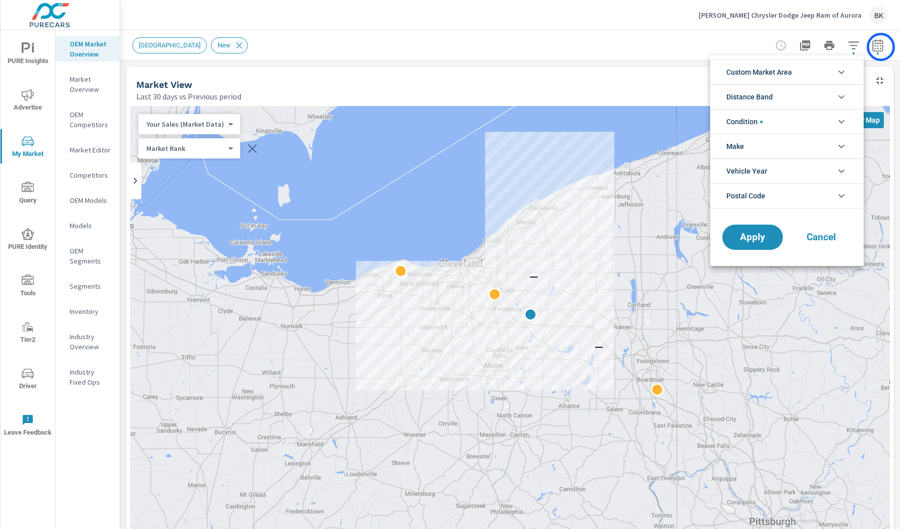
click at [880, 47] on div at bounding box center [450, 264] width 900 height 529
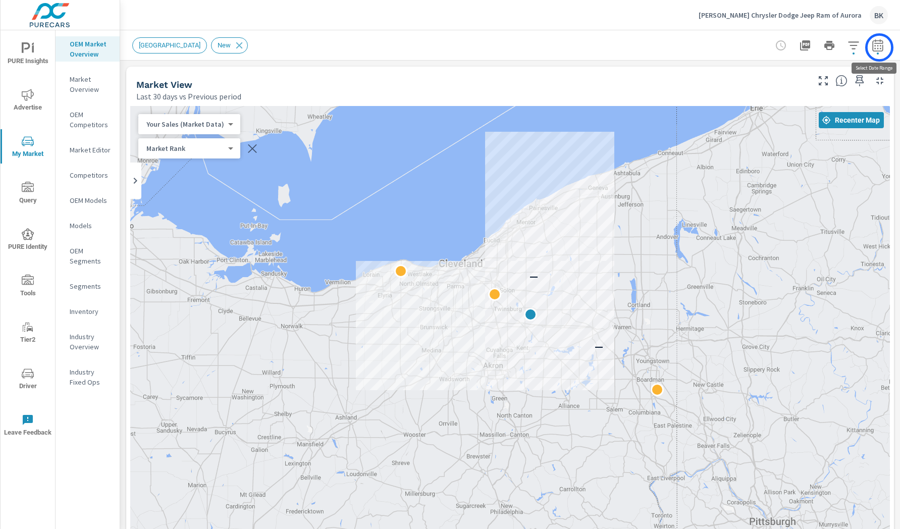
click at [879, 47] on icon "button" at bounding box center [877, 45] width 12 height 12
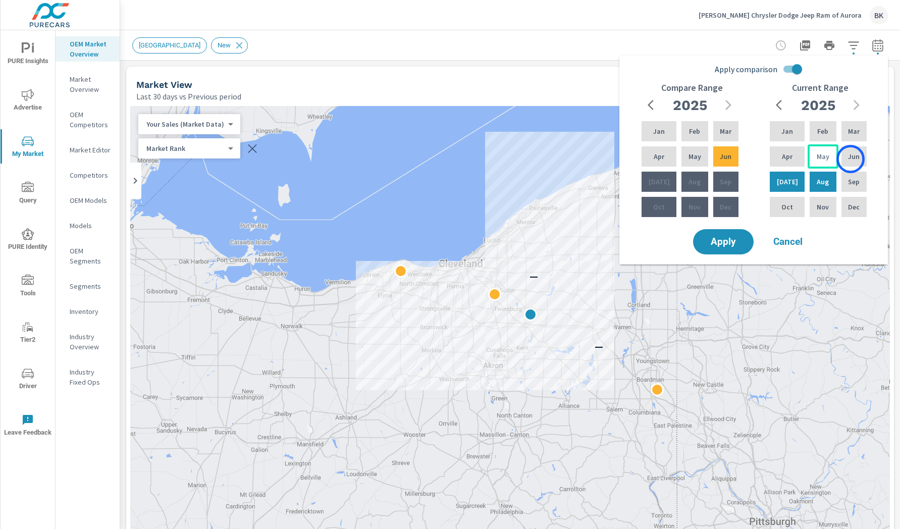
drag, startPoint x: 850, startPoint y: 159, endPoint x: 810, endPoint y: 147, distance: 41.5
click at [850, 159] on p "Jun" at bounding box center [854, 156] width 12 height 10
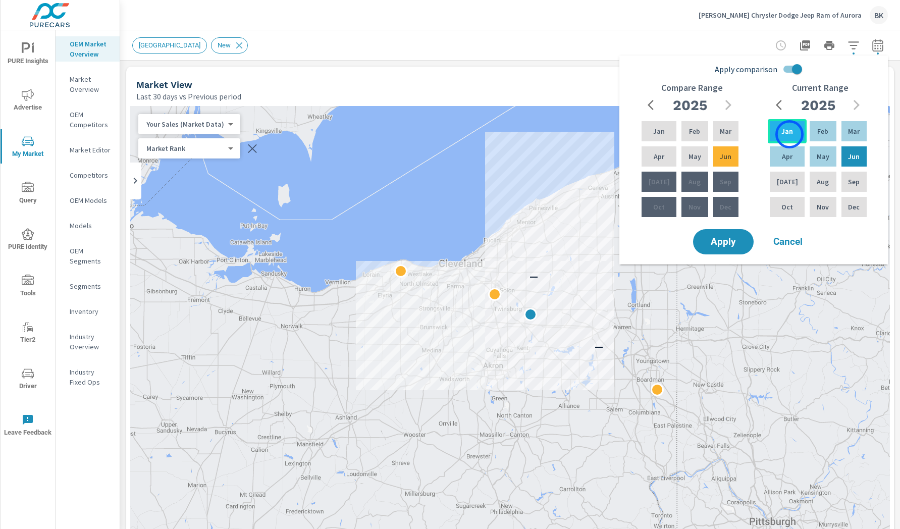
click at [788, 134] on p "Jan" at bounding box center [787, 131] width 12 height 10
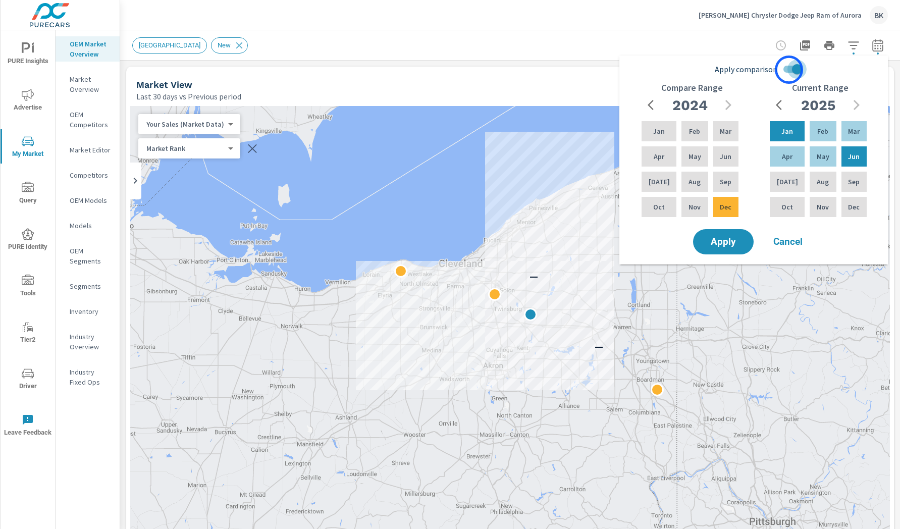
click at [789, 70] on input "Apply comparison" at bounding box center [797, 69] width 58 height 19
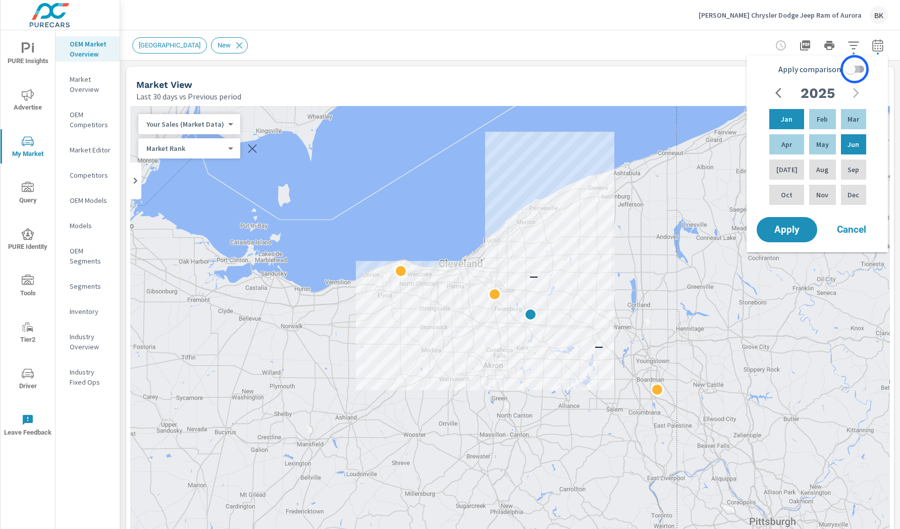
click at [854, 69] on input "Apply comparison" at bounding box center [850, 69] width 58 height 19
checkbox input "true"
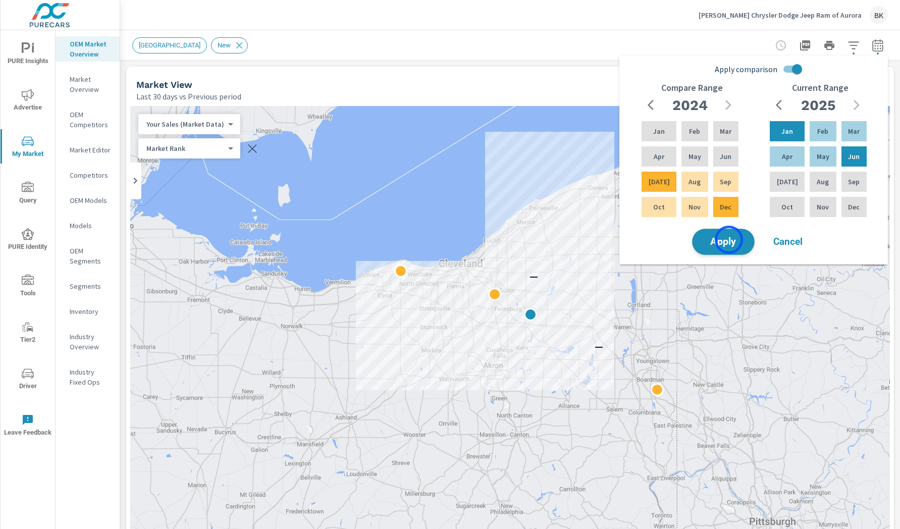
click at [729, 241] on span "Apply" at bounding box center [722, 242] width 41 height 10
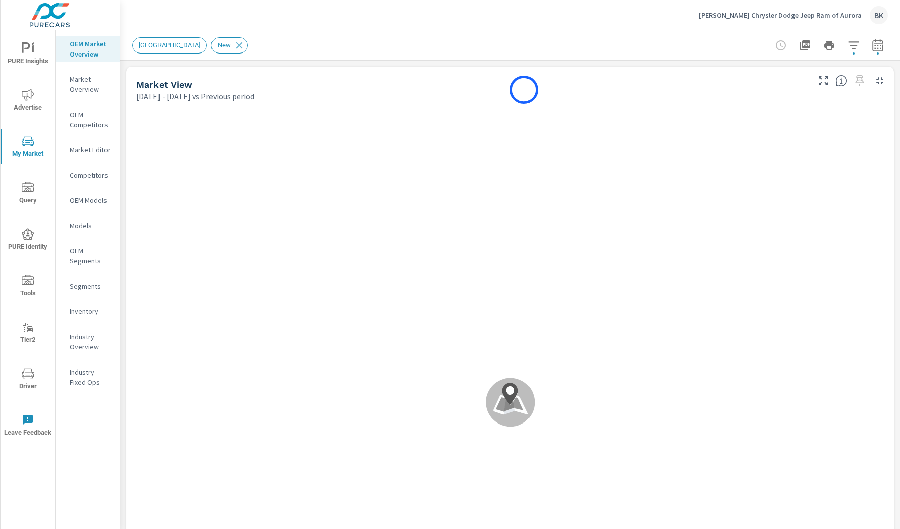
scroll to position [119, 0]
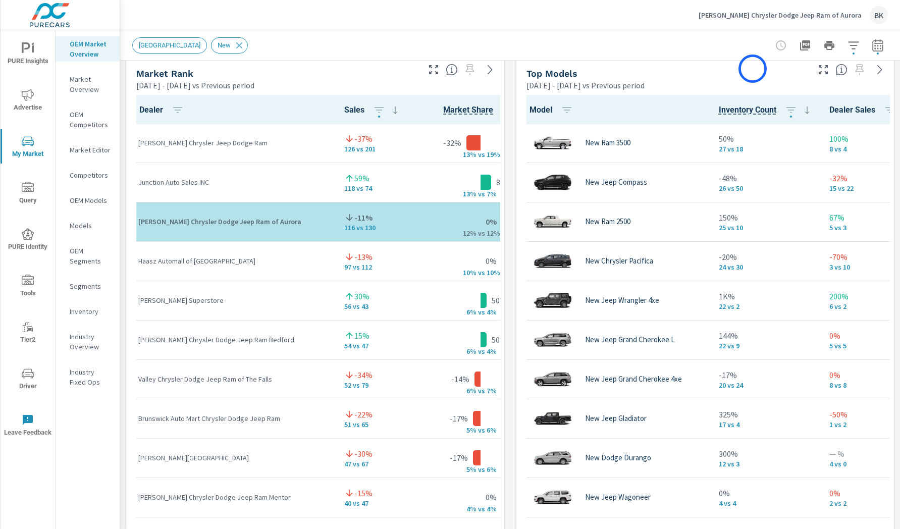
scroll to position [659, 0]
